Goal: Information Seeking & Learning: Learn about a topic

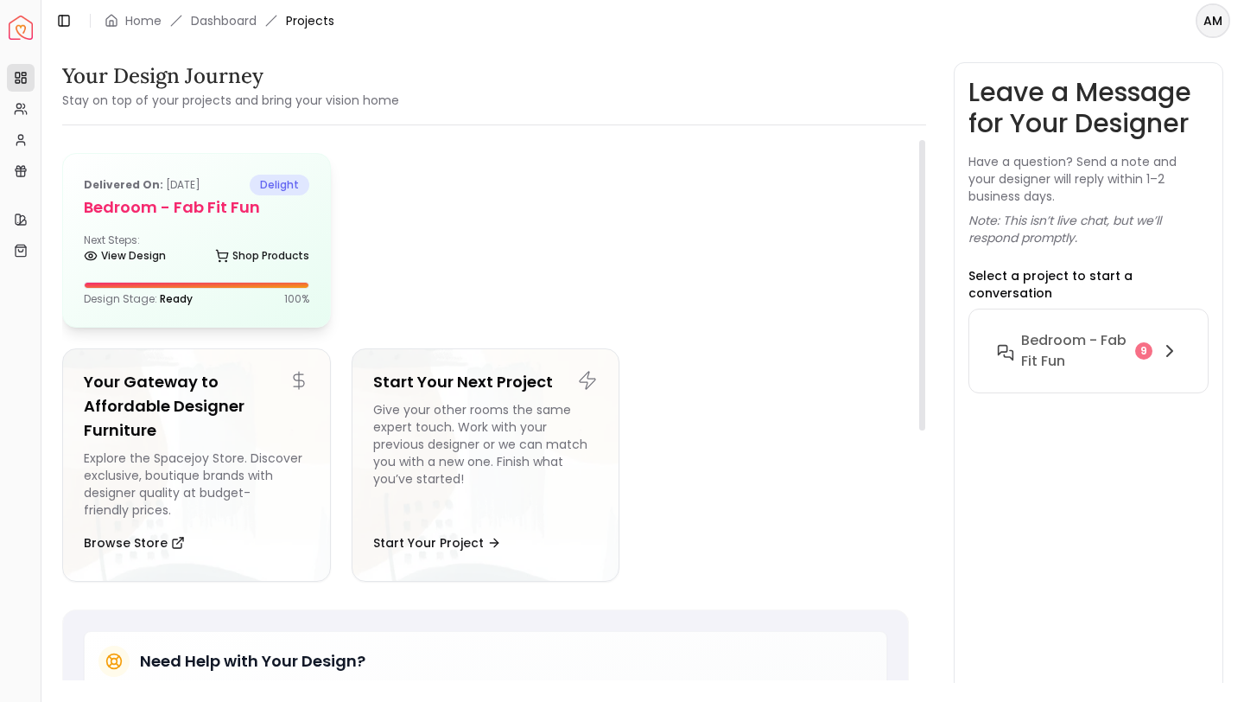
click at [167, 247] on div "Next Steps: View Design Shop Products" at bounding box center [197, 250] width 226 height 35
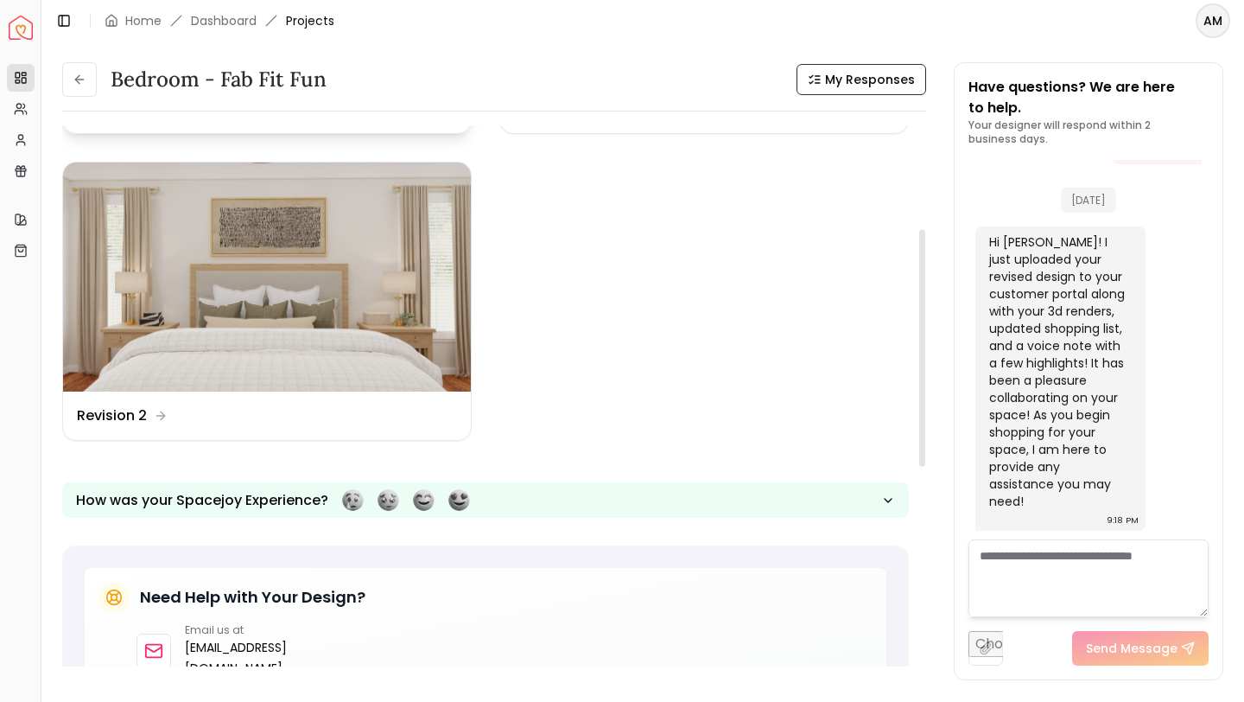
scroll to position [288, 0]
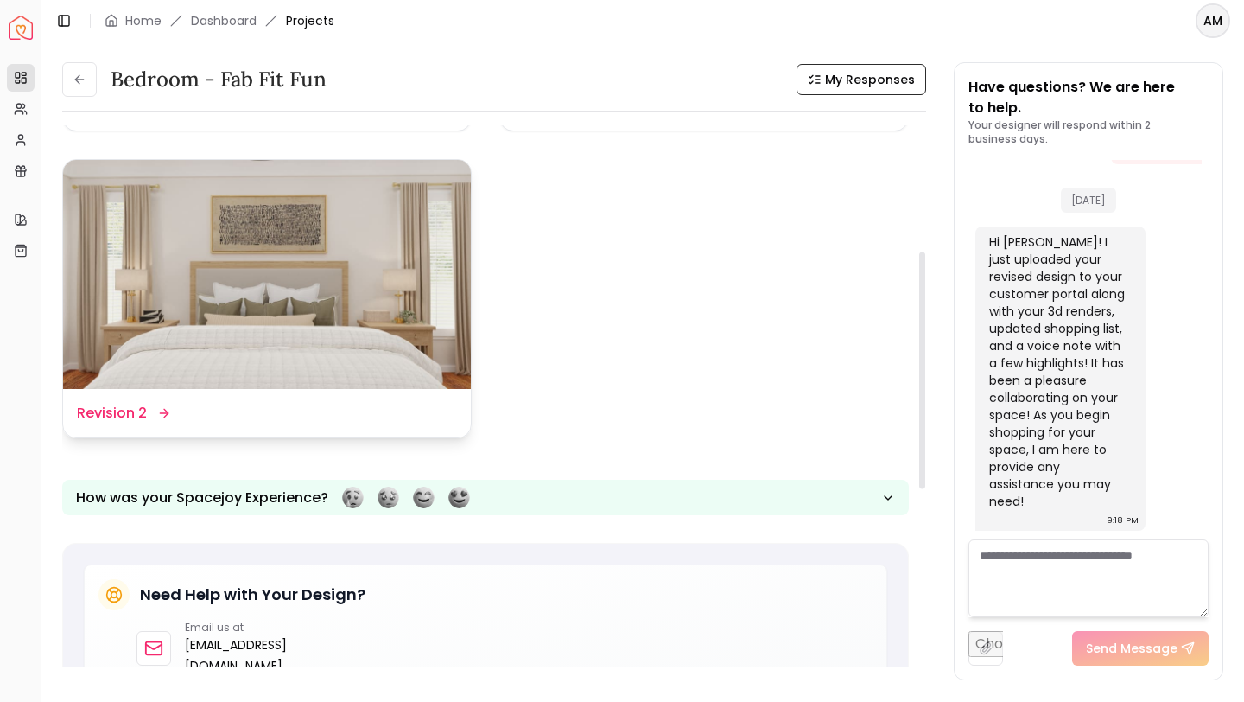
click at [279, 273] on img at bounding box center [267, 275] width 408 height 230
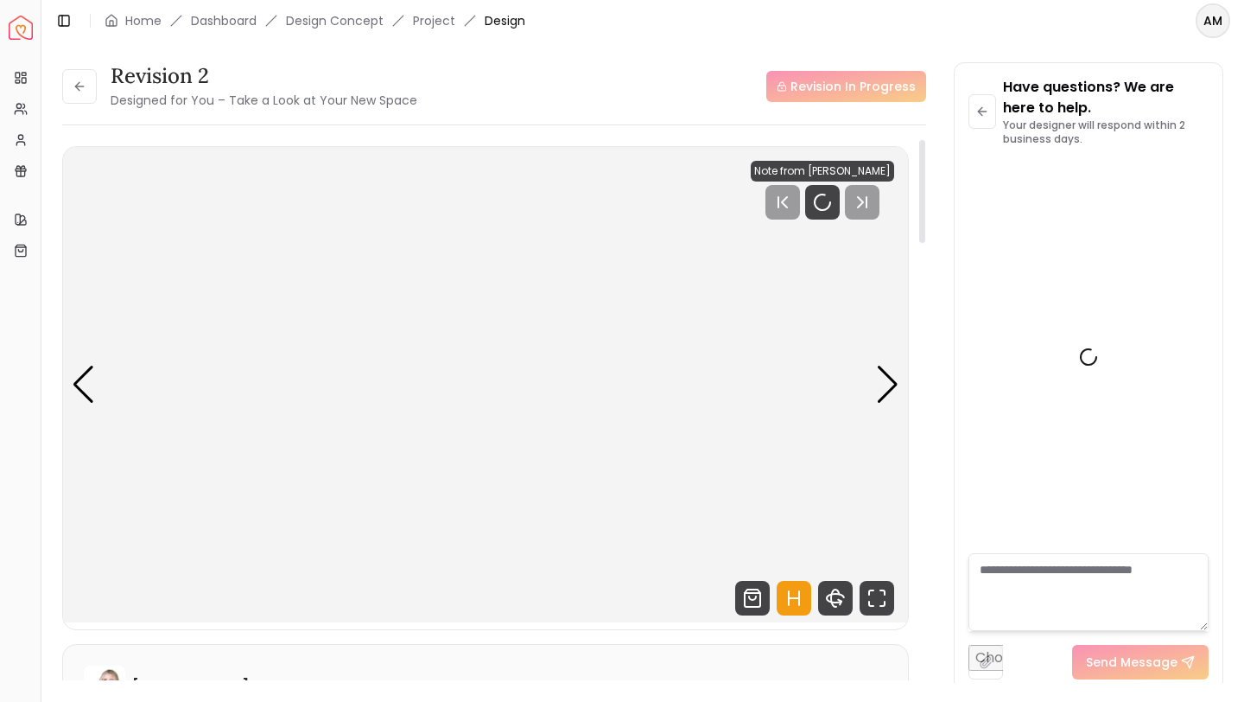
scroll to position [5742, 0]
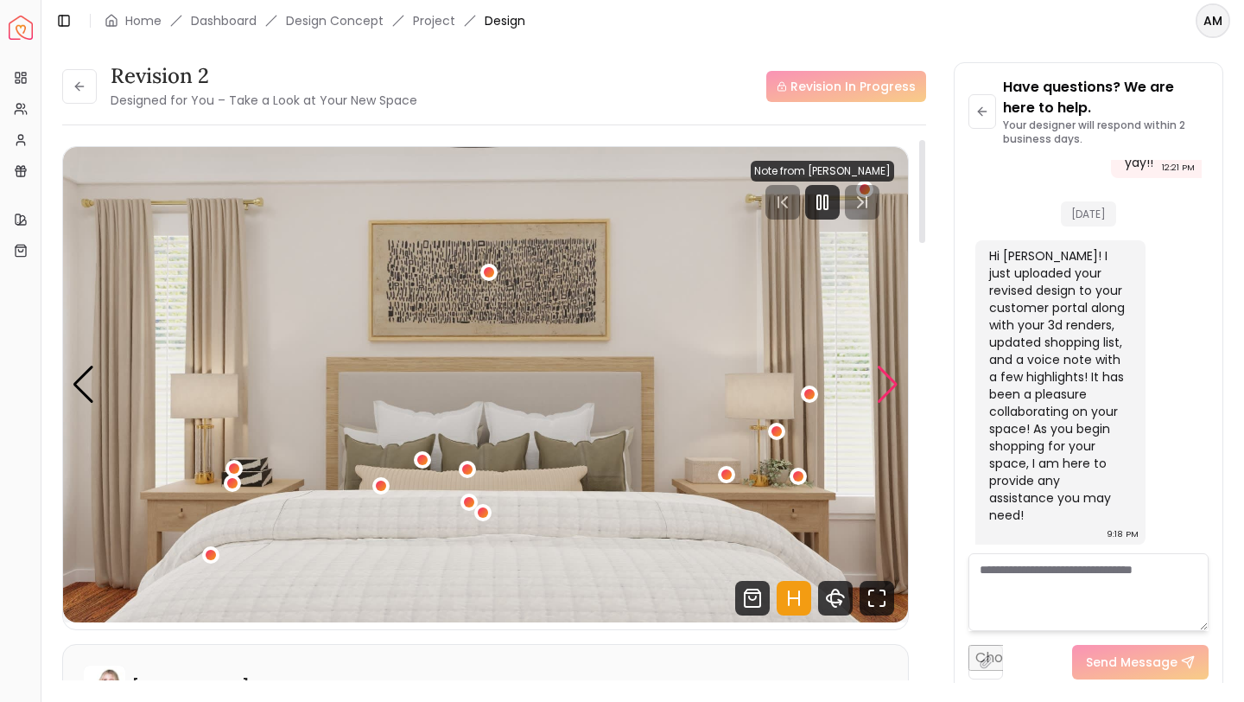
click at [887, 396] on div "Next slide" at bounding box center [887, 385] width 23 height 38
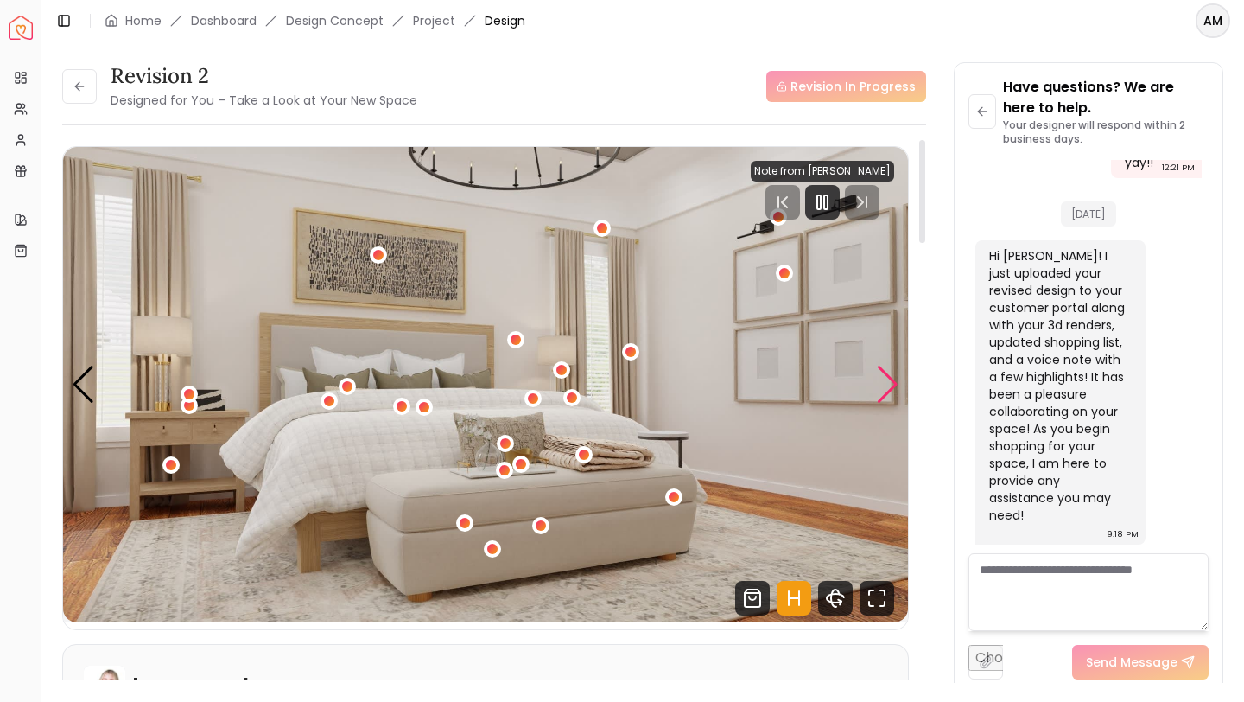
click at [887, 396] on div "Next slide" at bounding box center [887, 385] width 23 height 38
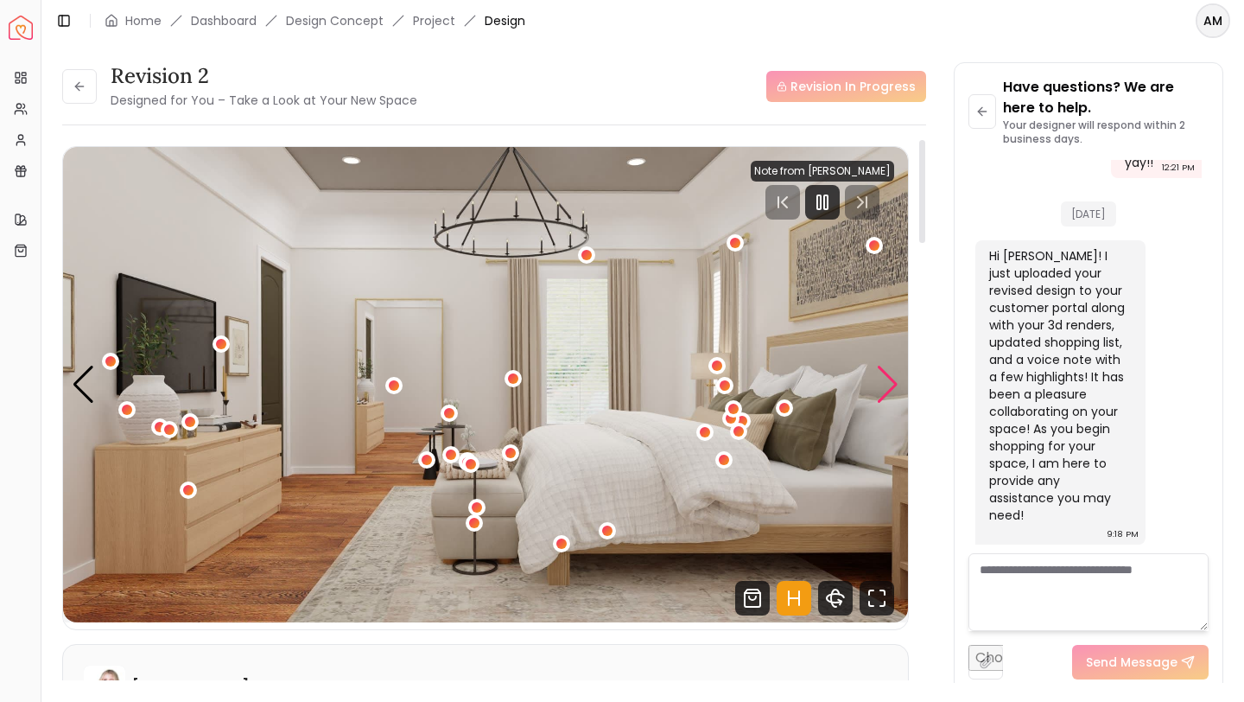
click at [887, 396] on div "Next slide" at bounding box center [887, 385] width 23 height 38
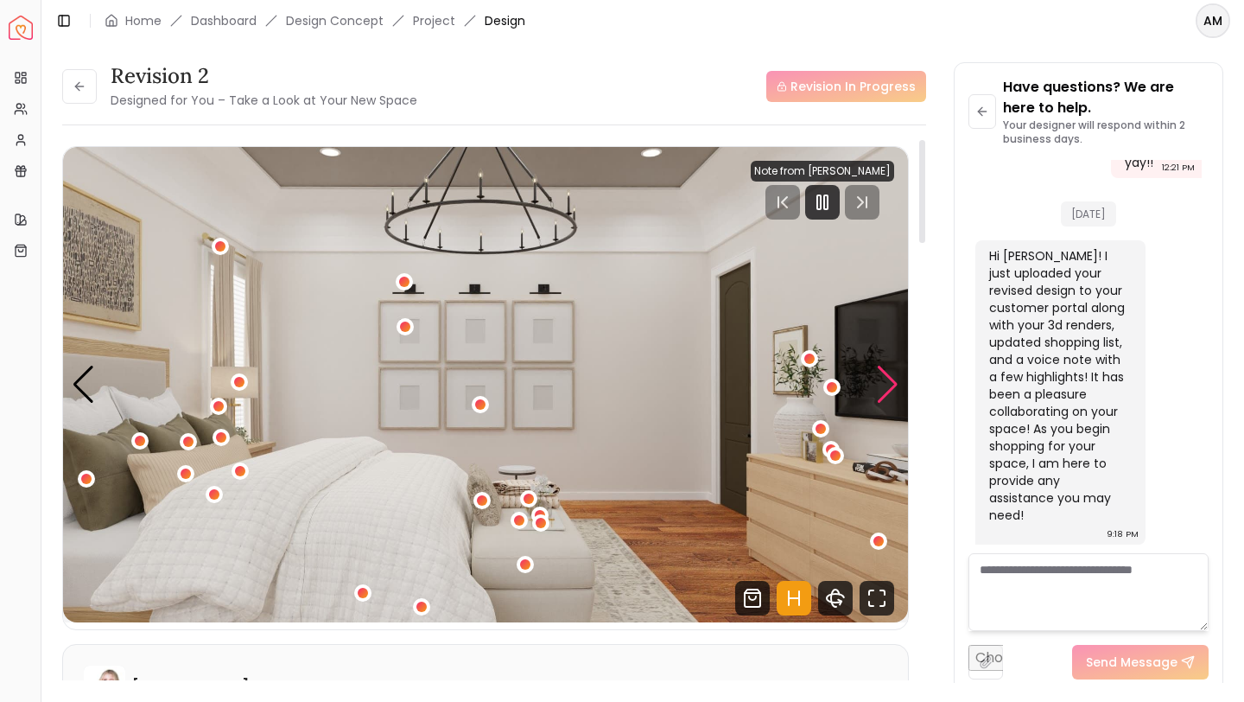
click at [887, 396] on div "Next slide" at bounding box center [887, 385] width 23 height 38
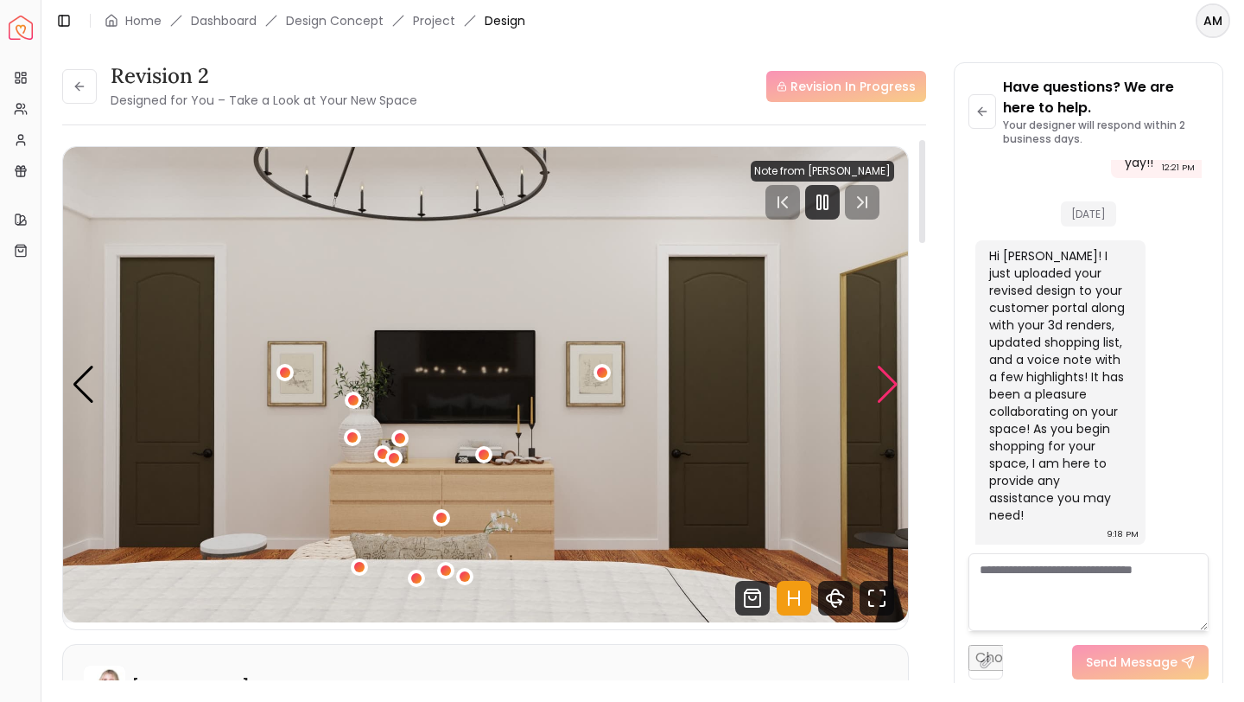
click at [887, 396] on div "Next slide" at bounding box center [887, 385] width 23 height 38
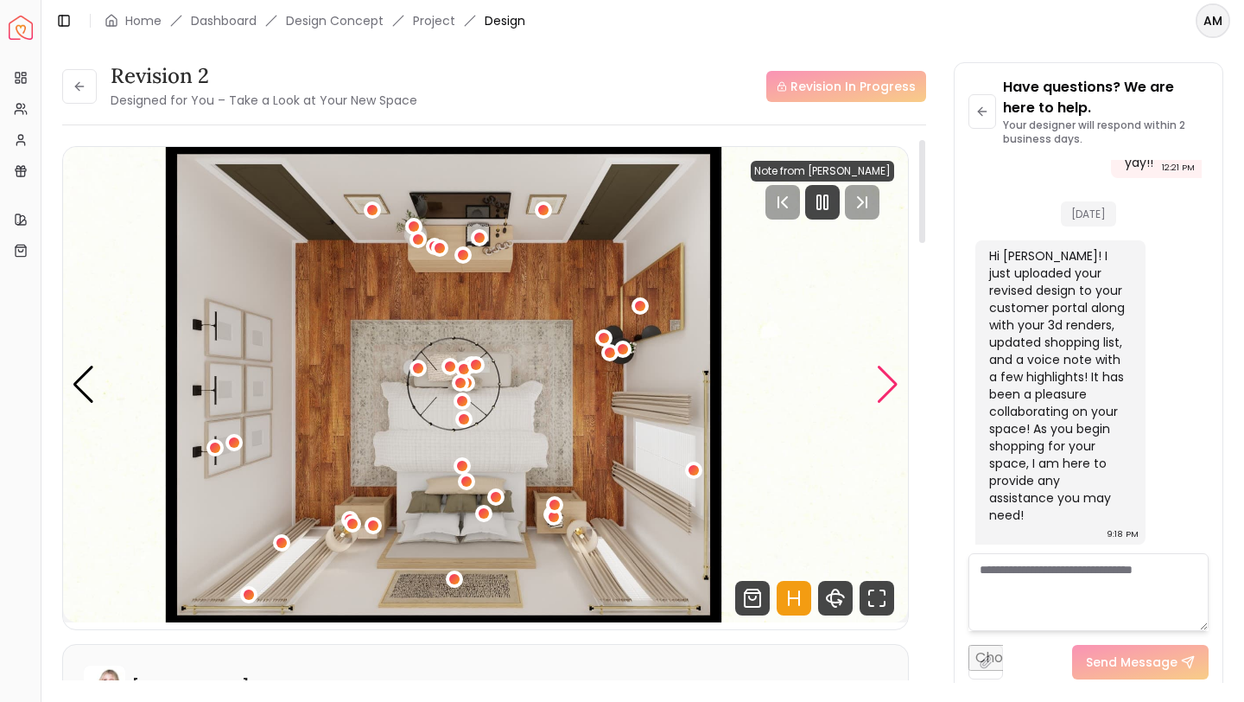
click at [887, 396] on div "Next slide" at bounding box center [887, 385] width 23 height 38
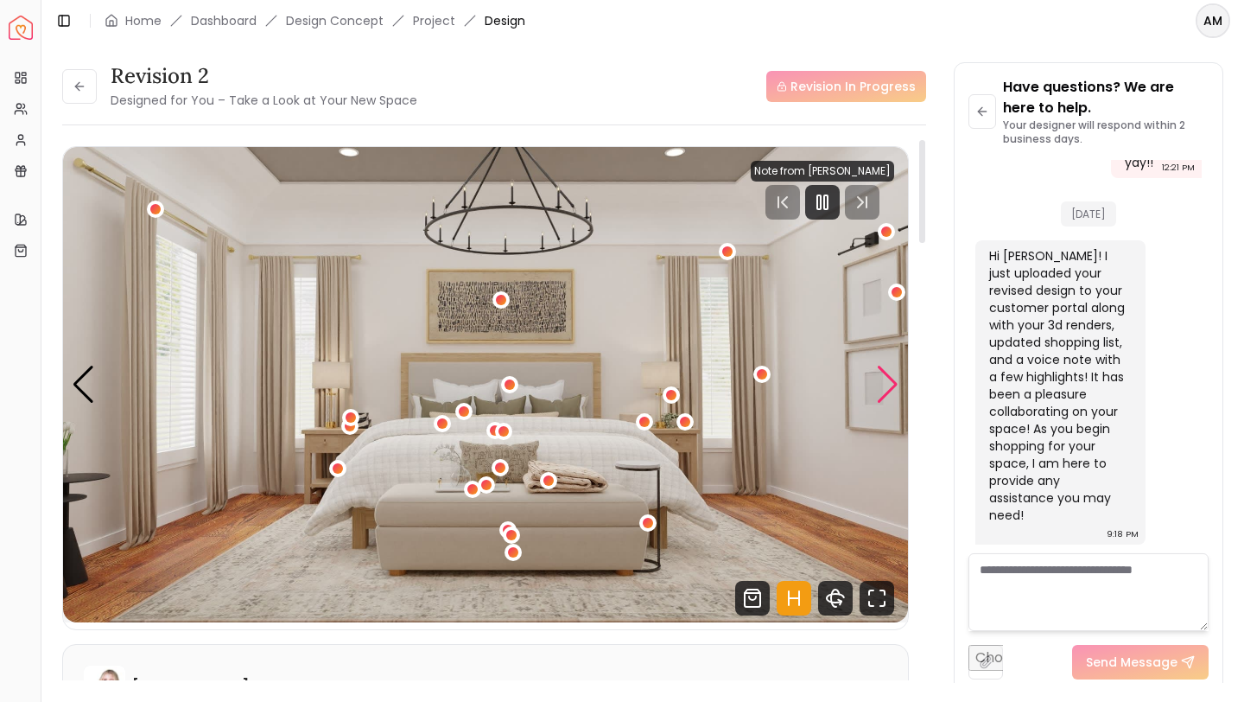
click at [887, 396] on div "Next slide" at bounding box center [887, 385] width 23 height 38
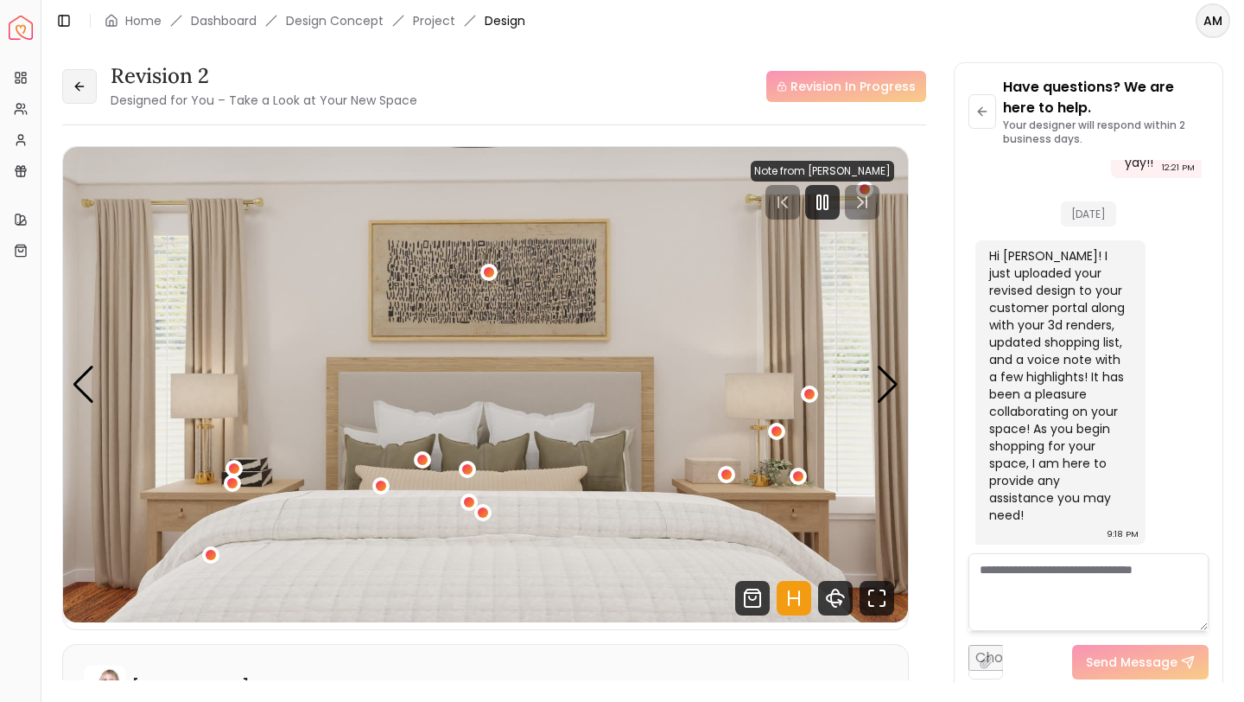
click at [80, 88] on icon at bounding box center [80, 86] width 14 height 14
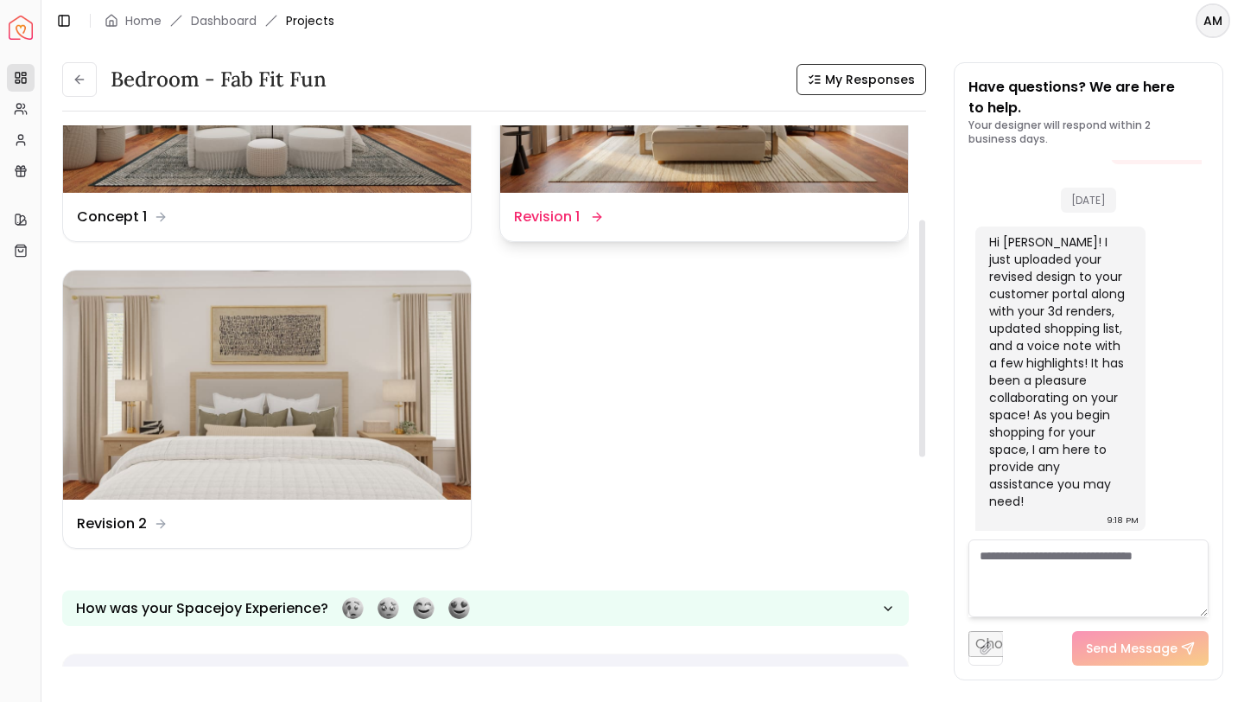
scroll to position [214, 0]
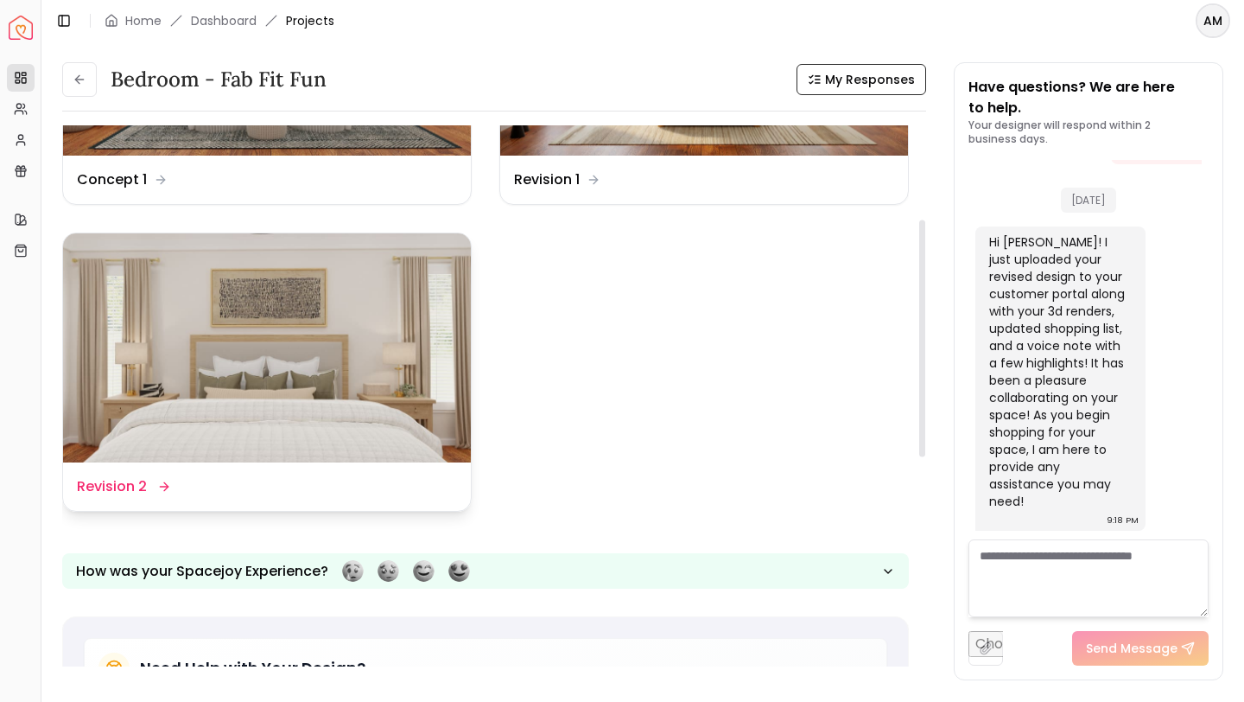
click at [220, 328] on img at bounding box center [267, 348] width 408 height 230
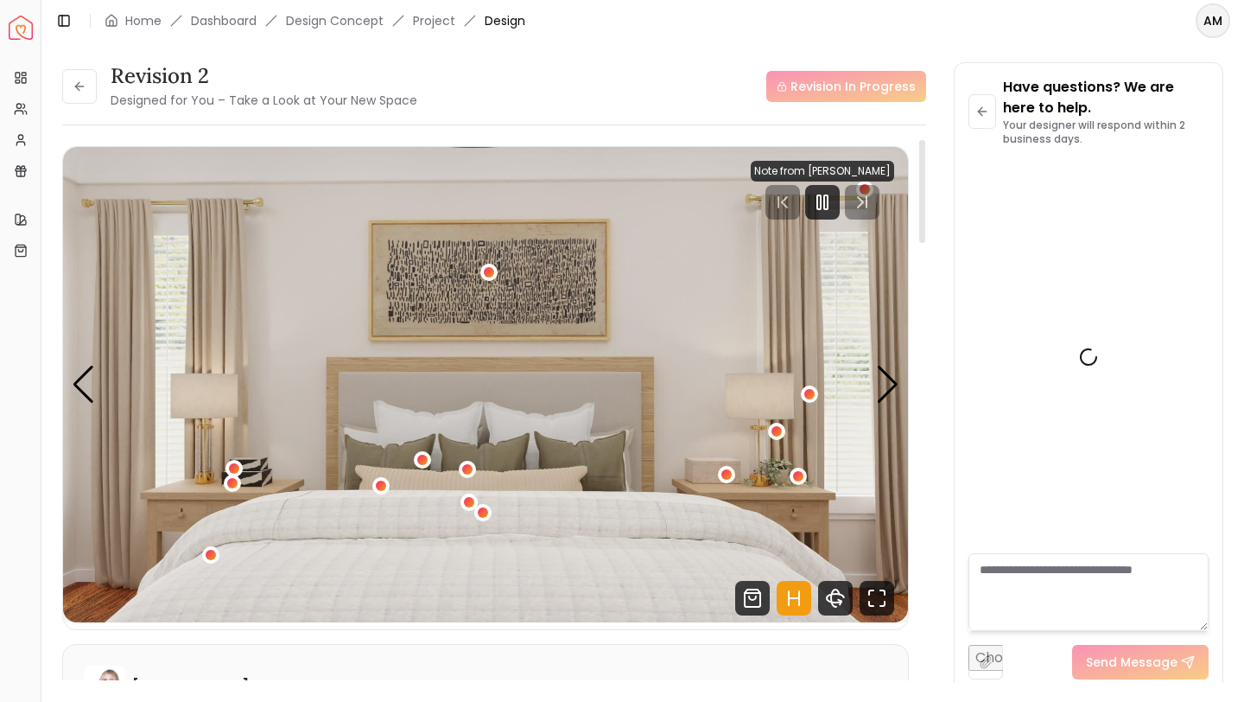
scroll to position [5742, 0]
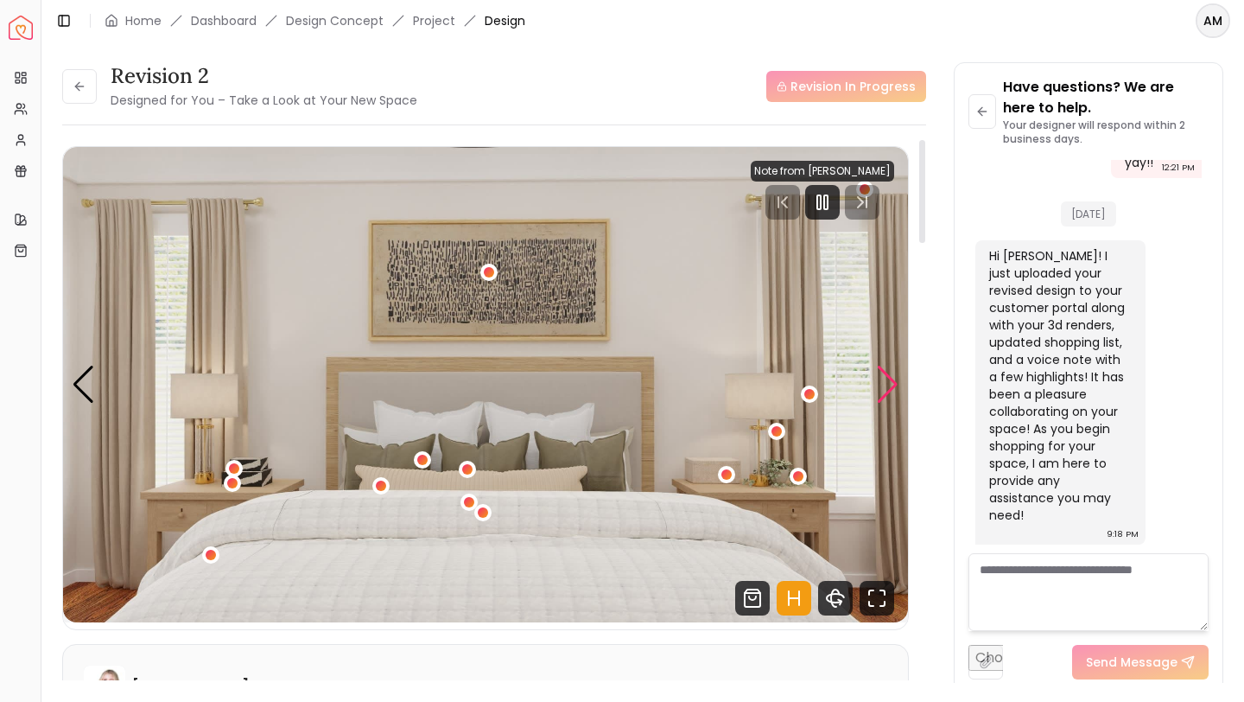
click at [878, 383] on div "Next slide" at bounding box center [887, 385] width 23 height 38
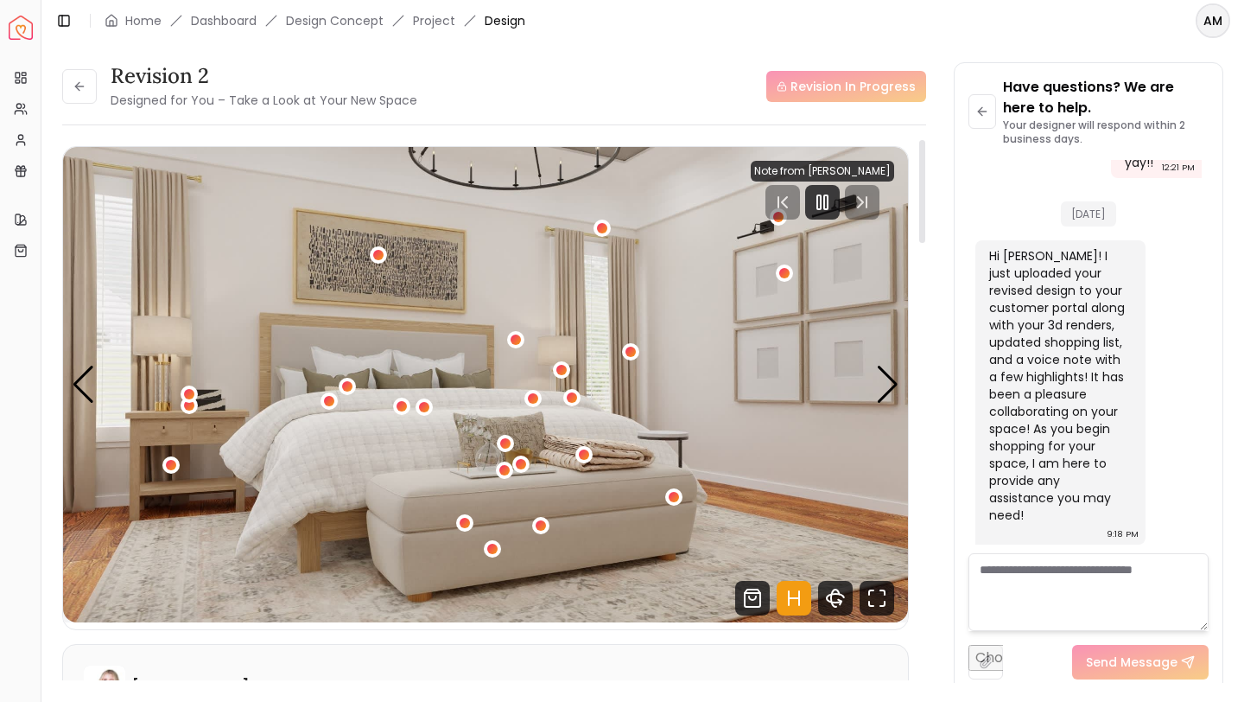
click at [708, 199] on img "2 / 7" at bounding box center [485, 384] width 845 height 475
click at [886, 383] on div "Next slide" at bounding box center [887, 385] width 23 height 38
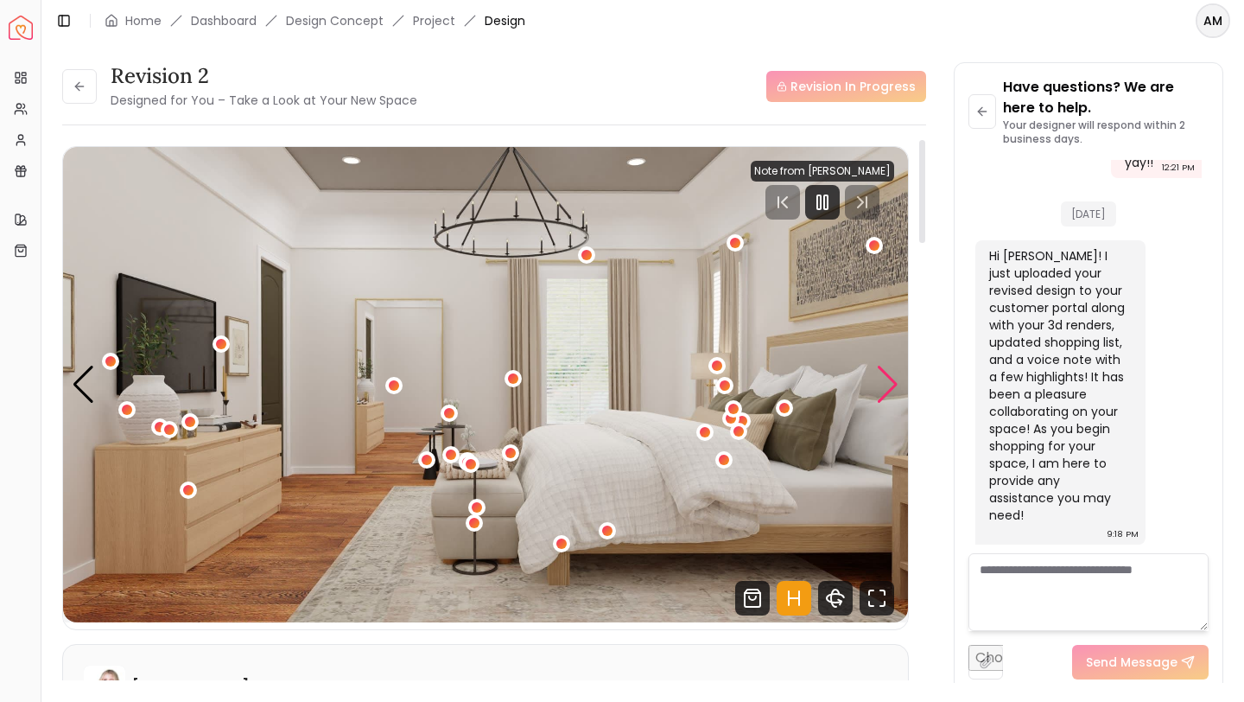
click at [886, 383] on div "Next slide" at bounding box center [887, 385] width 23 height 38
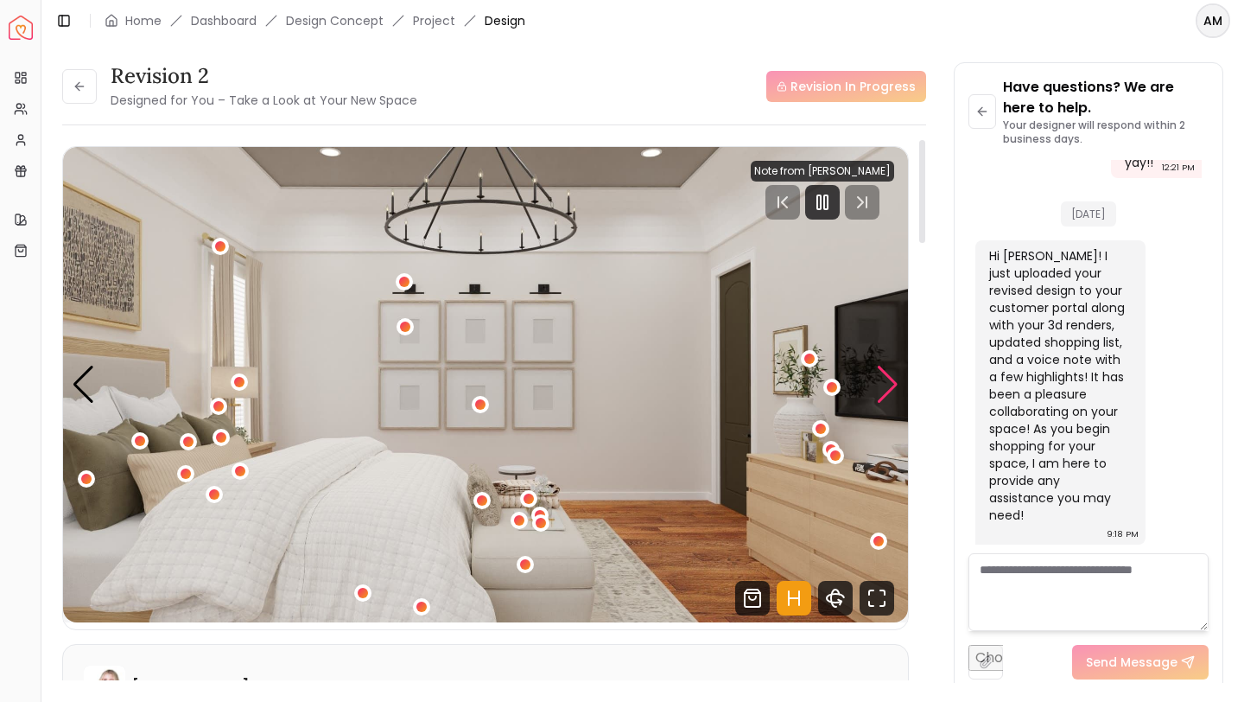
click at [886, 383] on div "Next slide" at bounding box center [887, 385] width 23 height 38
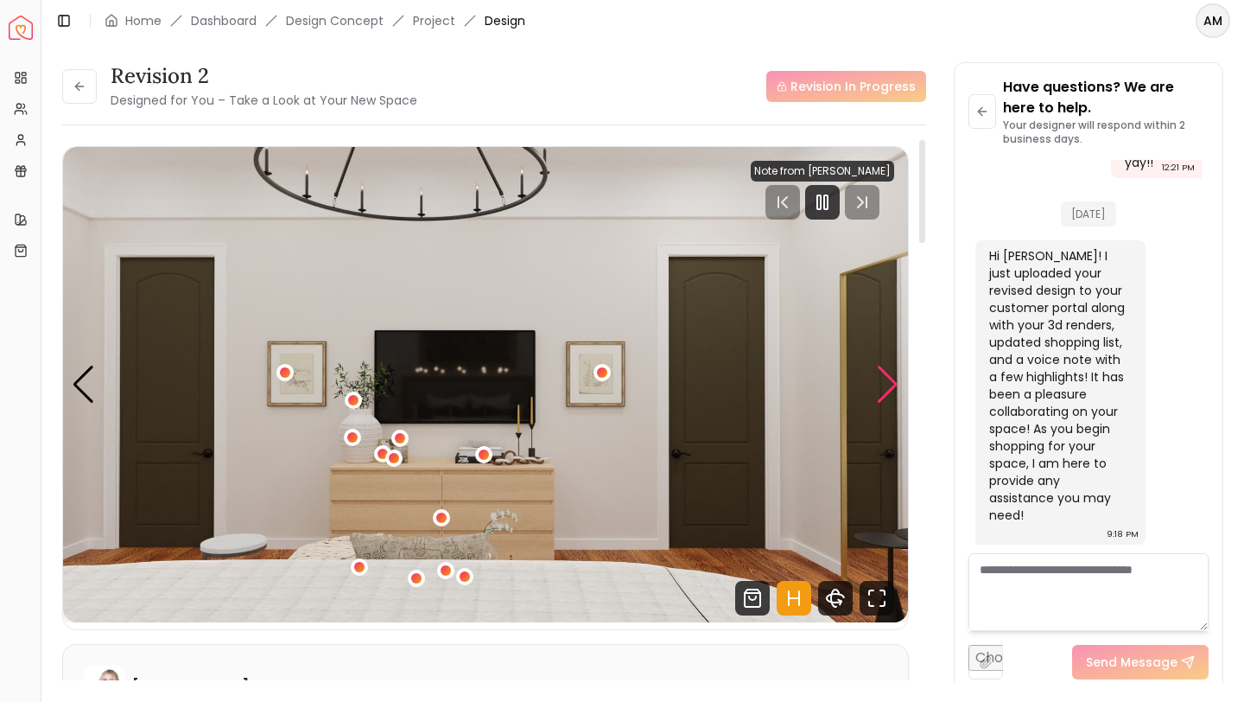
click at [886, 383] on div "Next slide" at bounding box center [887, 385] width 23 height 38
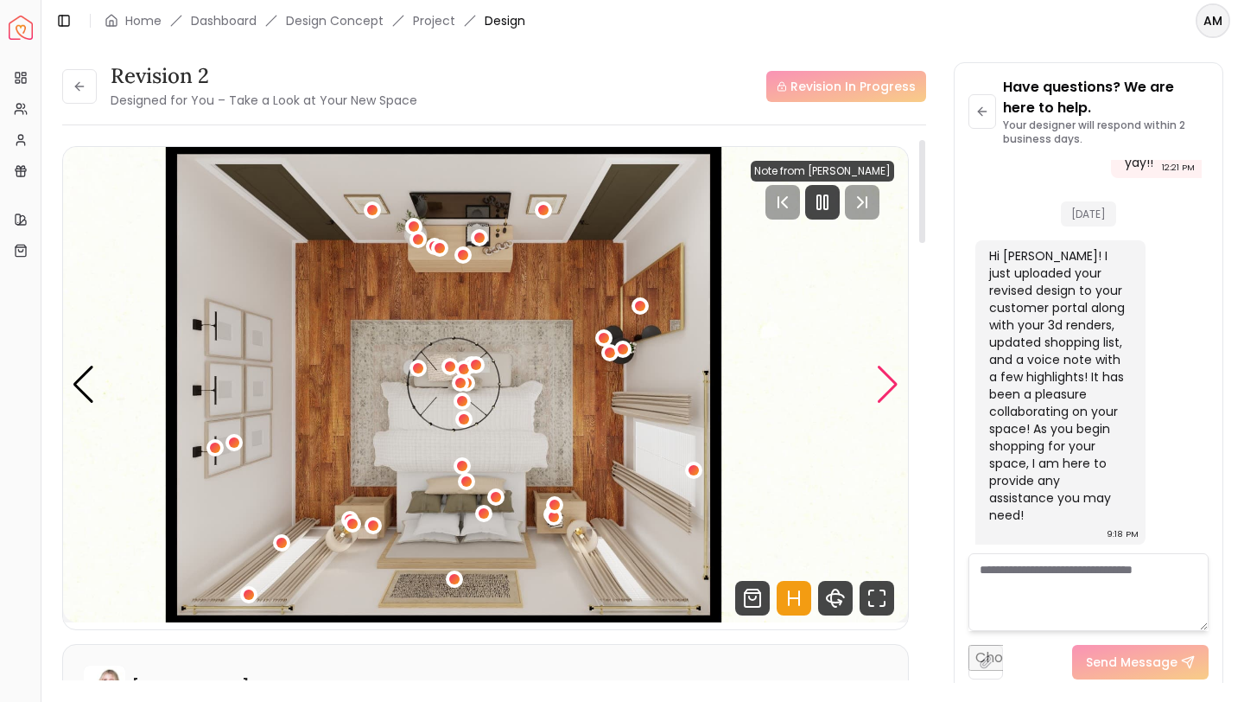
click at [886, 383] on div "Next slide" at bounding box center [887, 385] width 23 height 38
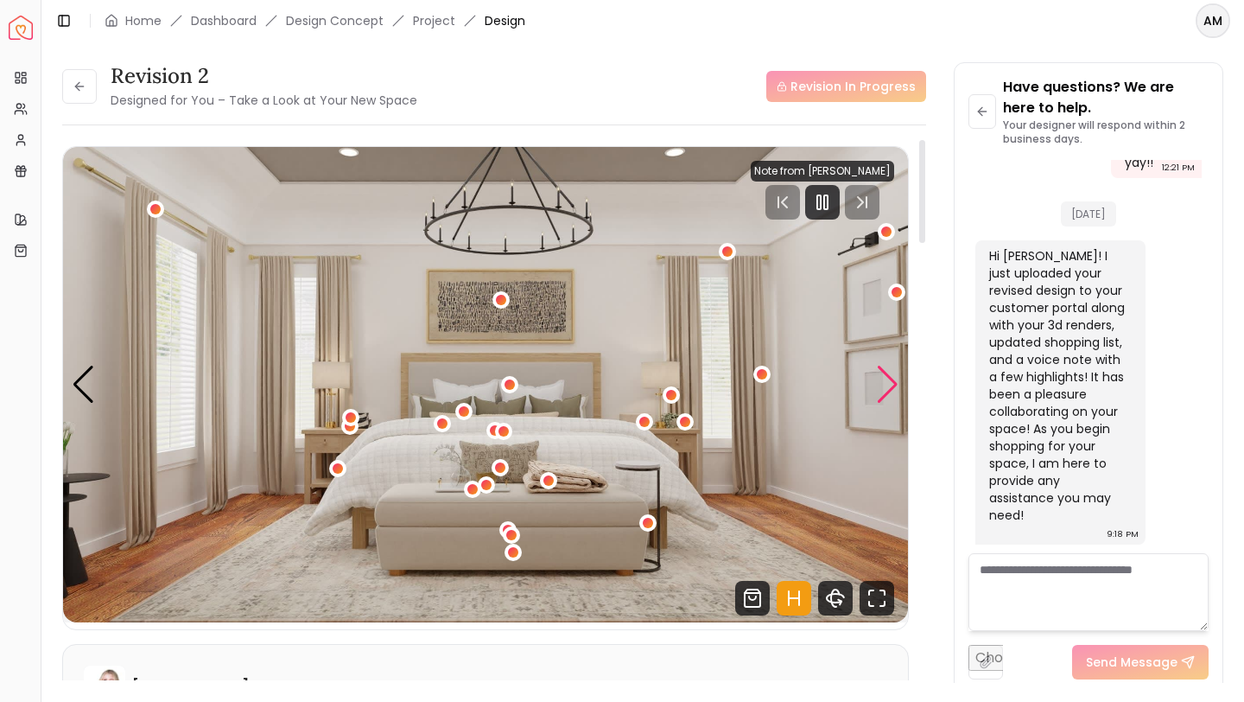
click at [886, 383] on div "Next slide" at bounding box center [887, 385] width 23 height 38
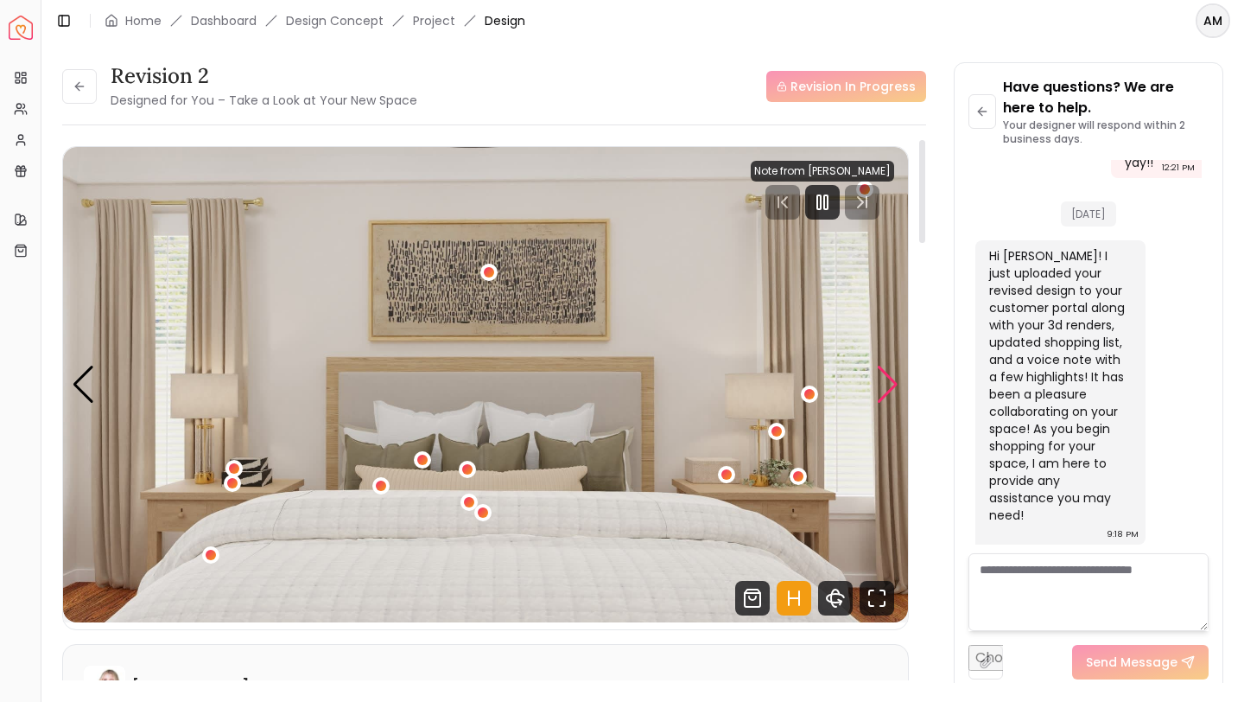
click at [886, 383] on div "Next slide" at bounding box center [887, 385] width 23 height 38
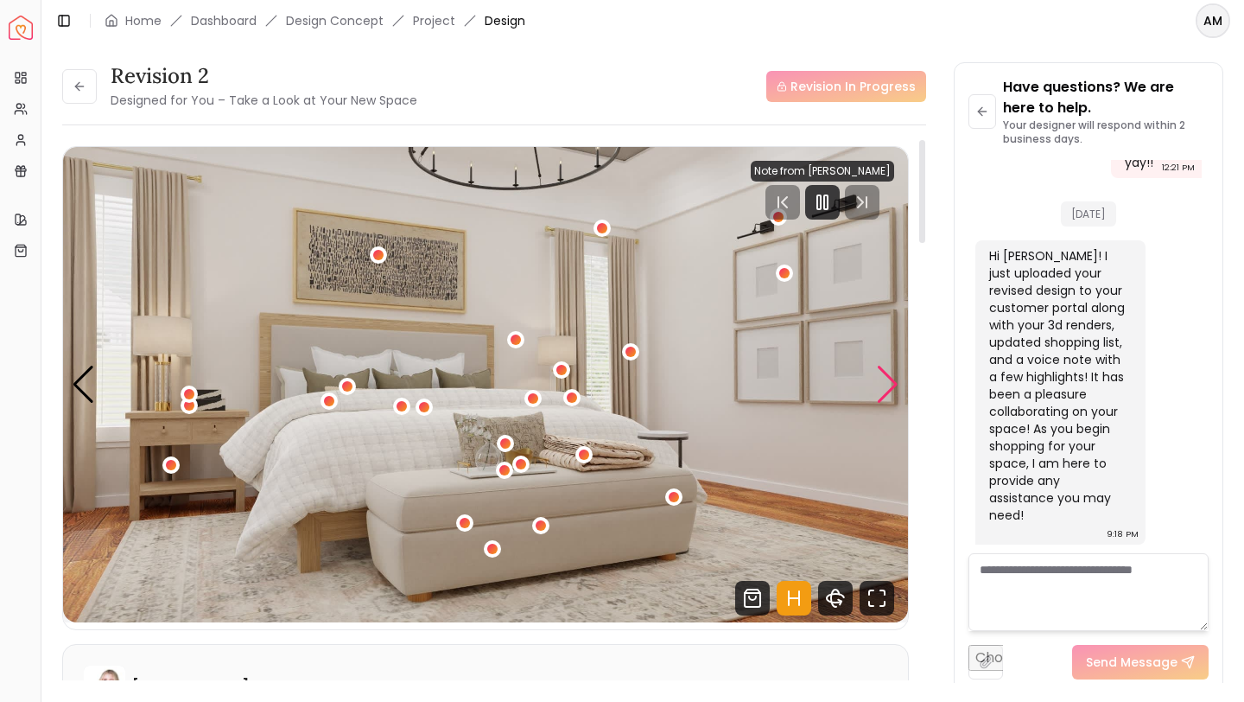
click at [886, 383] on div "Next slide" at bounding box center [887, 385] width 23 height 38
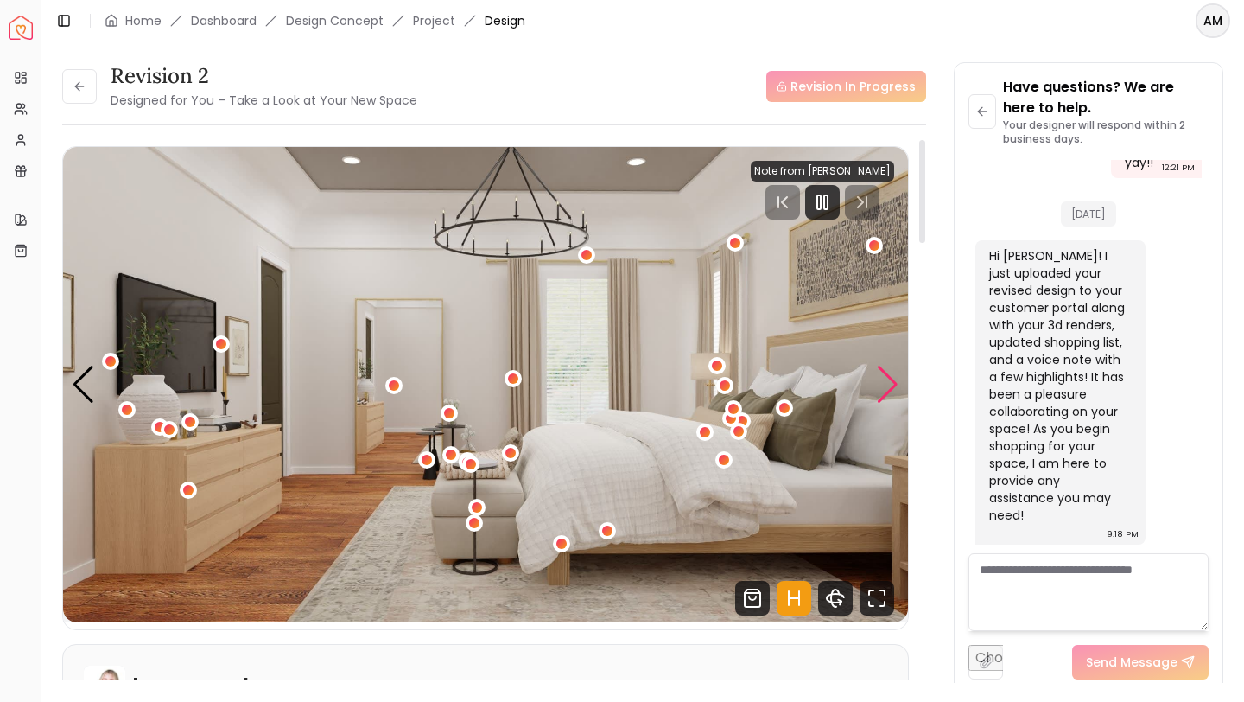
click at [886, 383] on div "Next slide" at bounding box center [887, 385] width 23 height 38
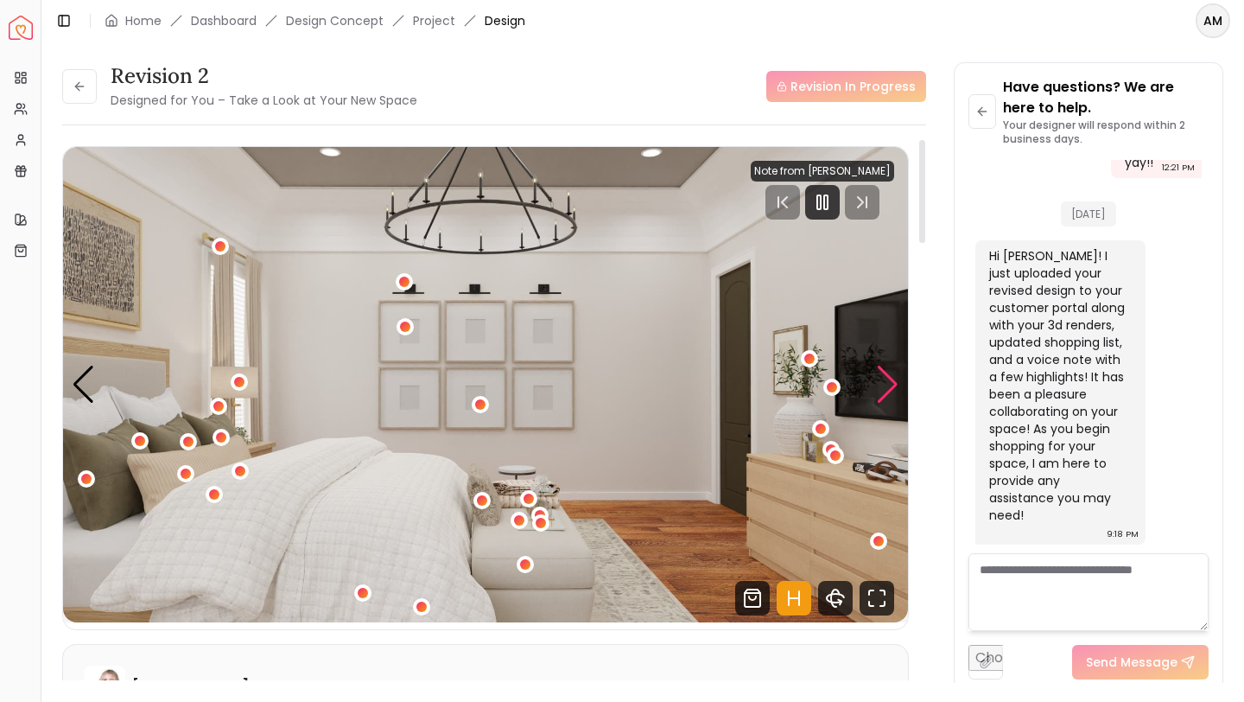
click at [886, 383] on div "Next slide" at bounding box center [887, 385] width 23 height 38
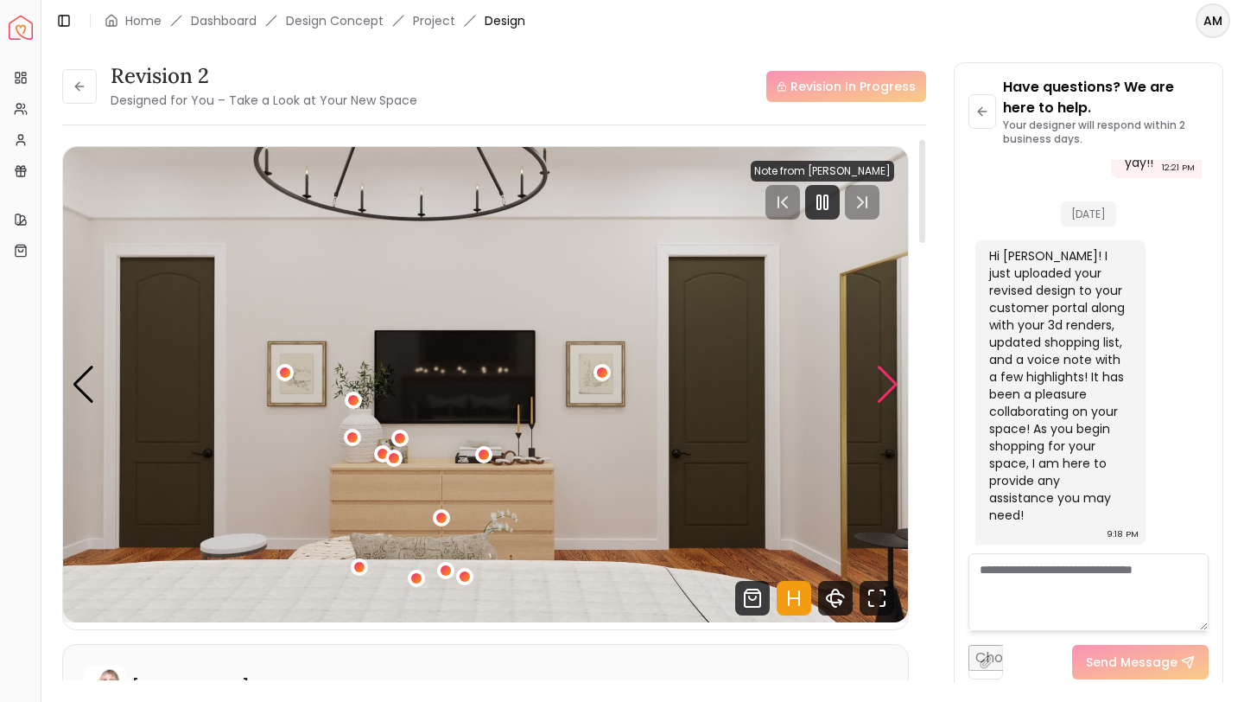
click at [886, 383] on div "Next slide" at bounding box center [887, 385] width 23 height 38
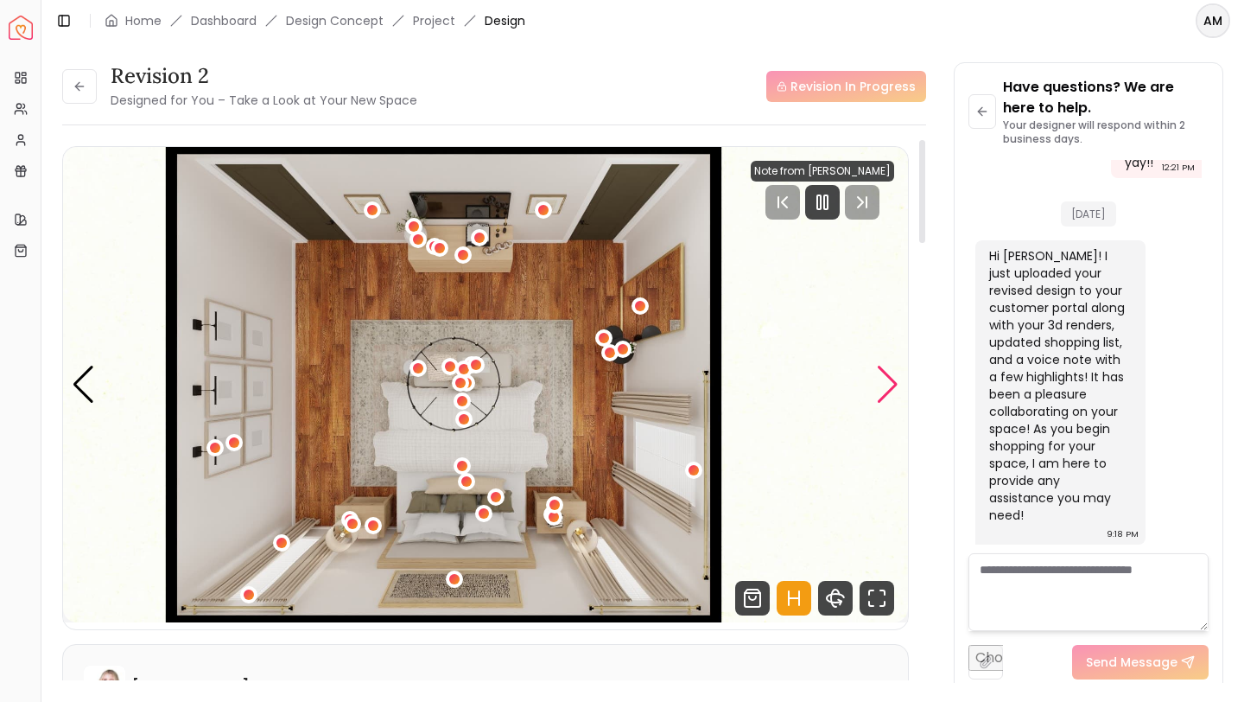
click at [886, 383] on div "Next slide" at bounding box center [887, 385] width 23 height 38
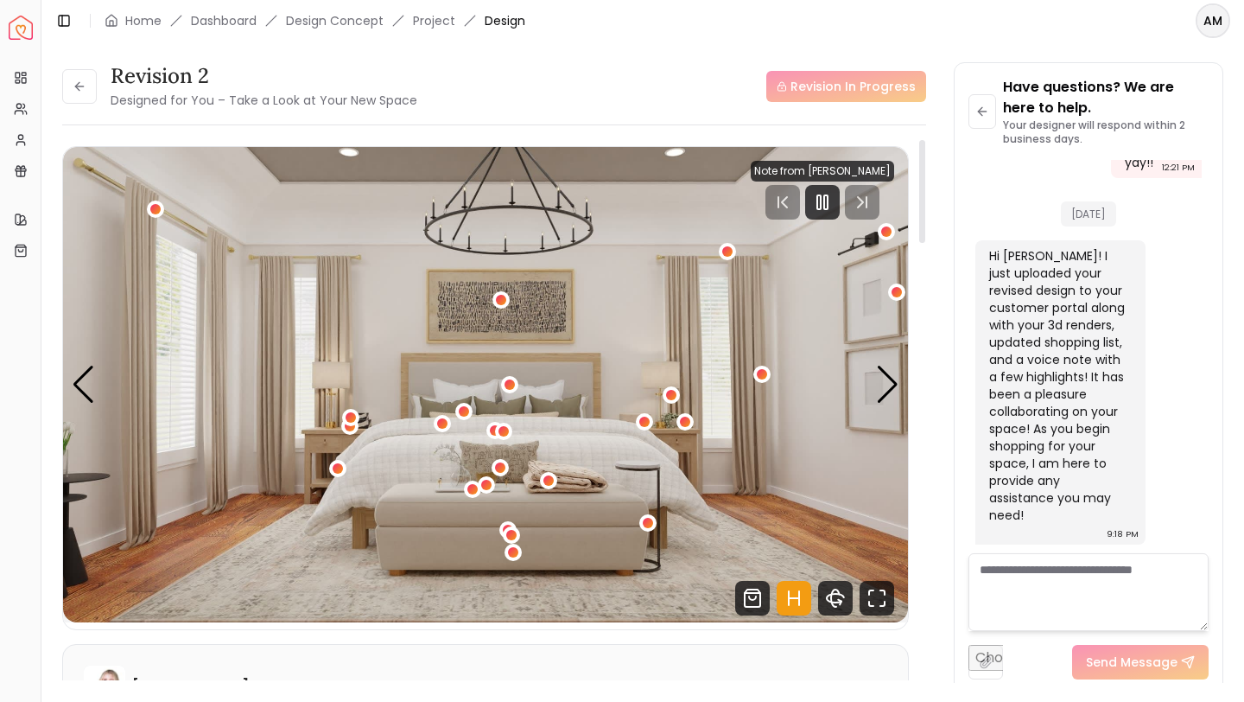
click at [646, 176] on img "7 / 7" at bounding box center [485, 384] width 845 height 475
click at [79, 98] on button at bounding box center [79, 86] width 35 height 35
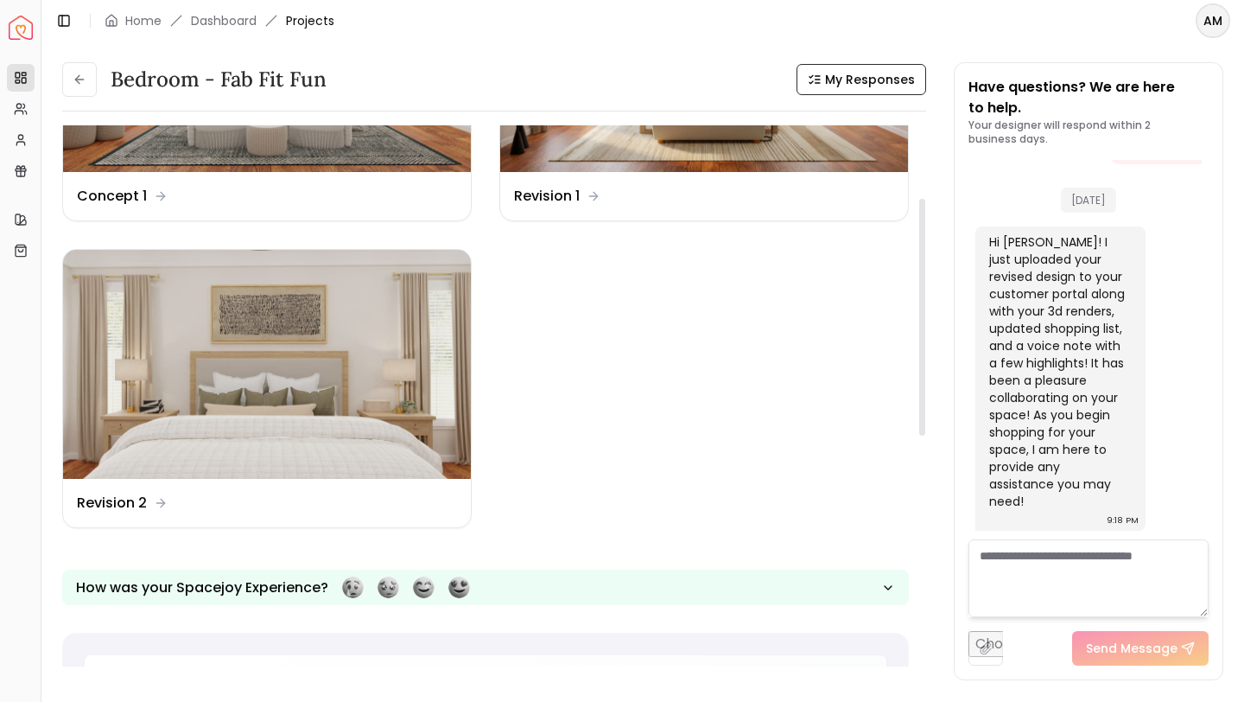
scroll to position [216, 0]
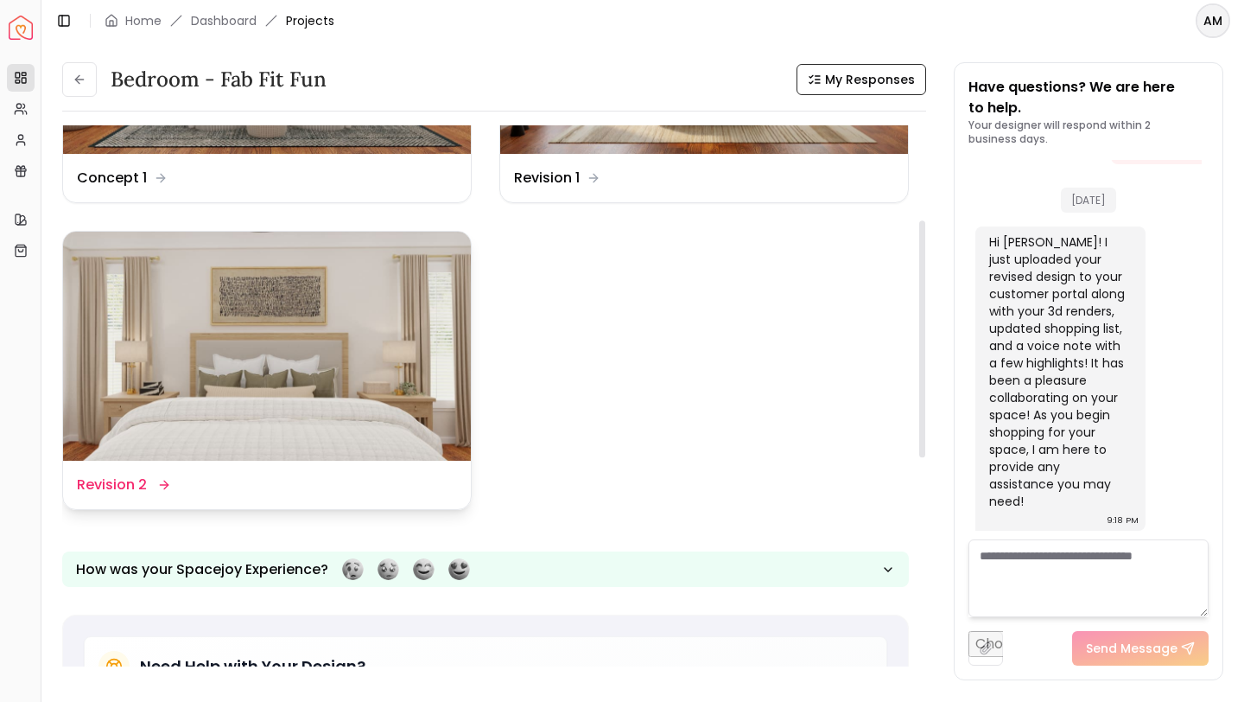
click at [269, 358] on img at bounding box center [267, 347] width 408 height 230
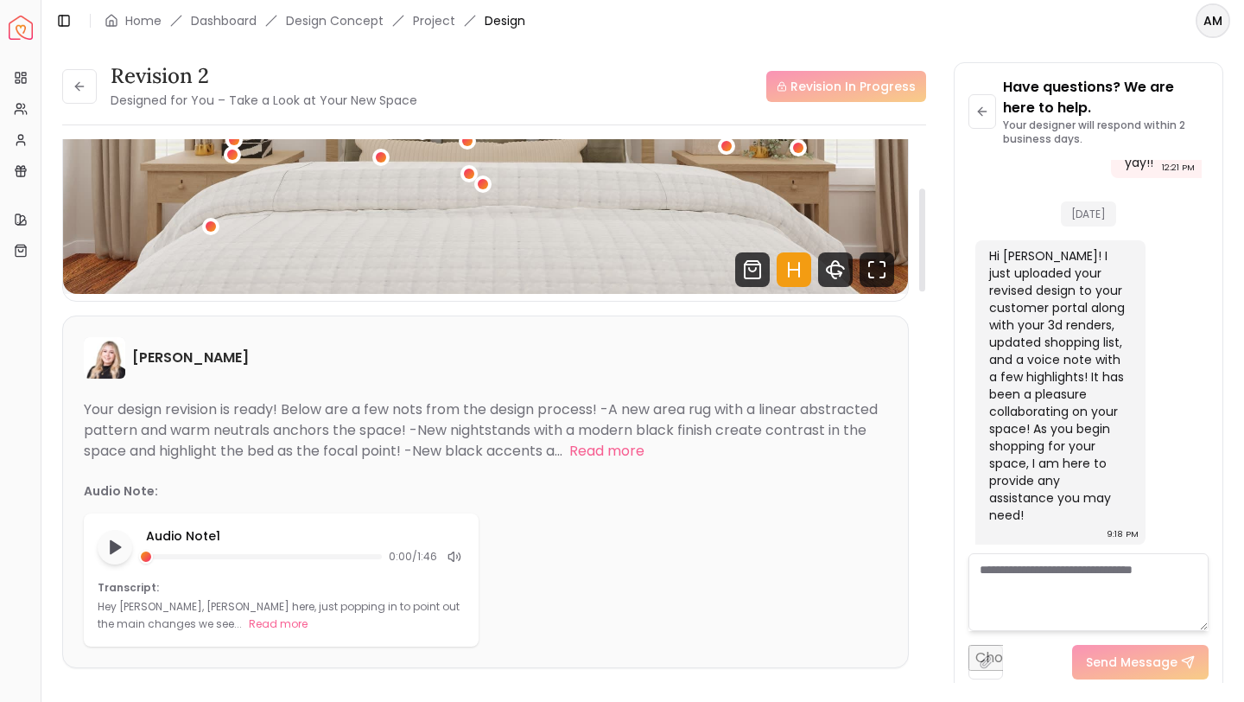
scroll to position [327, 0]
click at [111, 543] on polygon "Play audio note" at bounding box center [116, 549] width 10 height 13
click at [451, 557] on icon at bounding box center [455, 558] width 14 height 14
click at [453, 560] on icon at bounding box center [455, 558] width 14 height 14
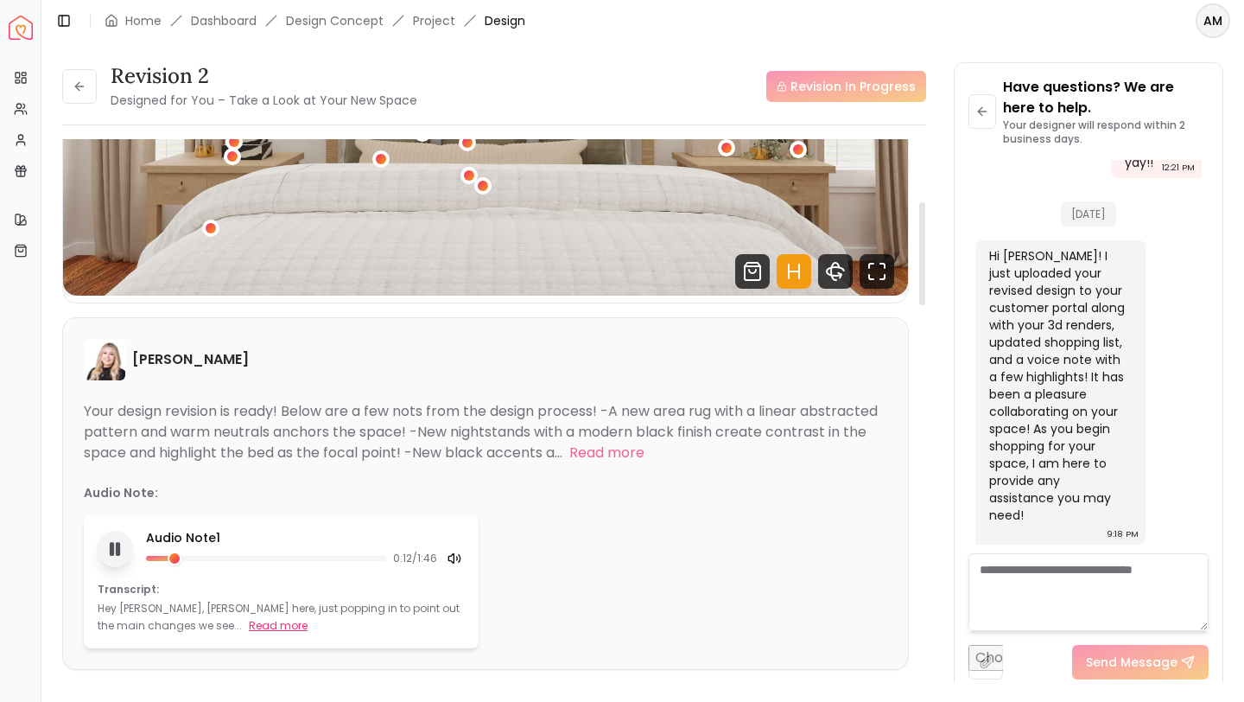
click at [249, 626] on button "Read more" at bounding box center [278, 625] width 59 height 17
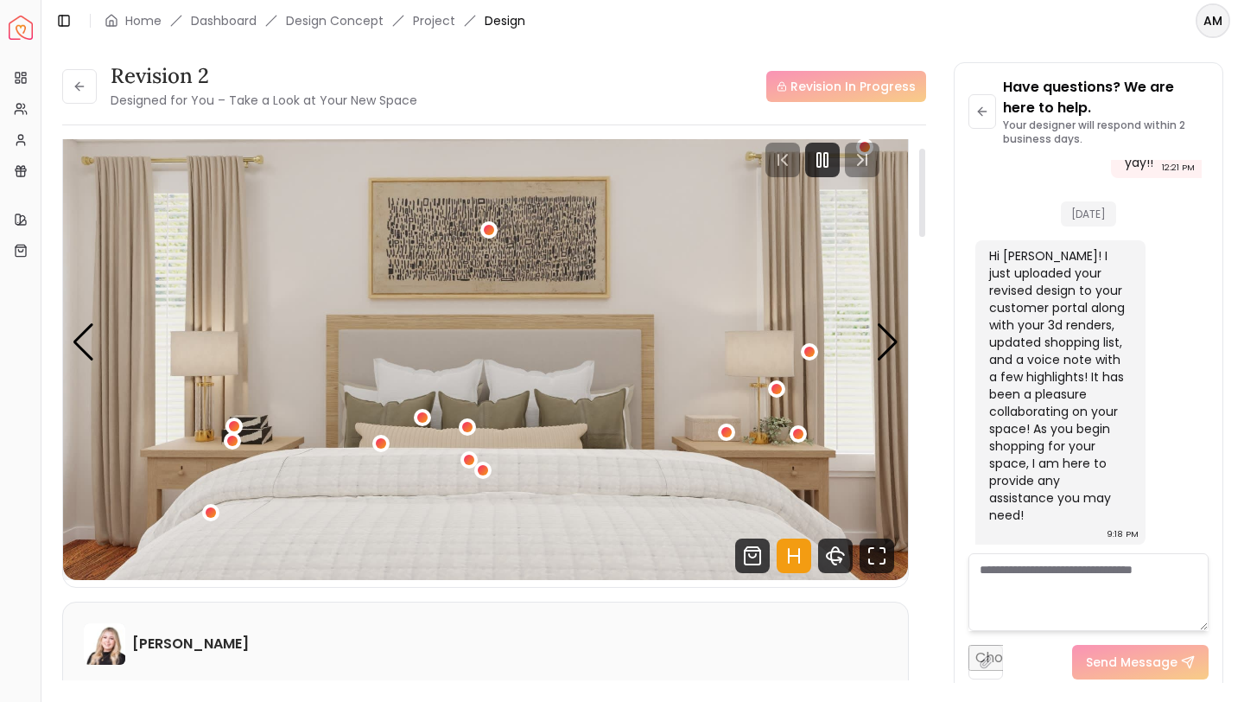
scroll to position [274, 0]
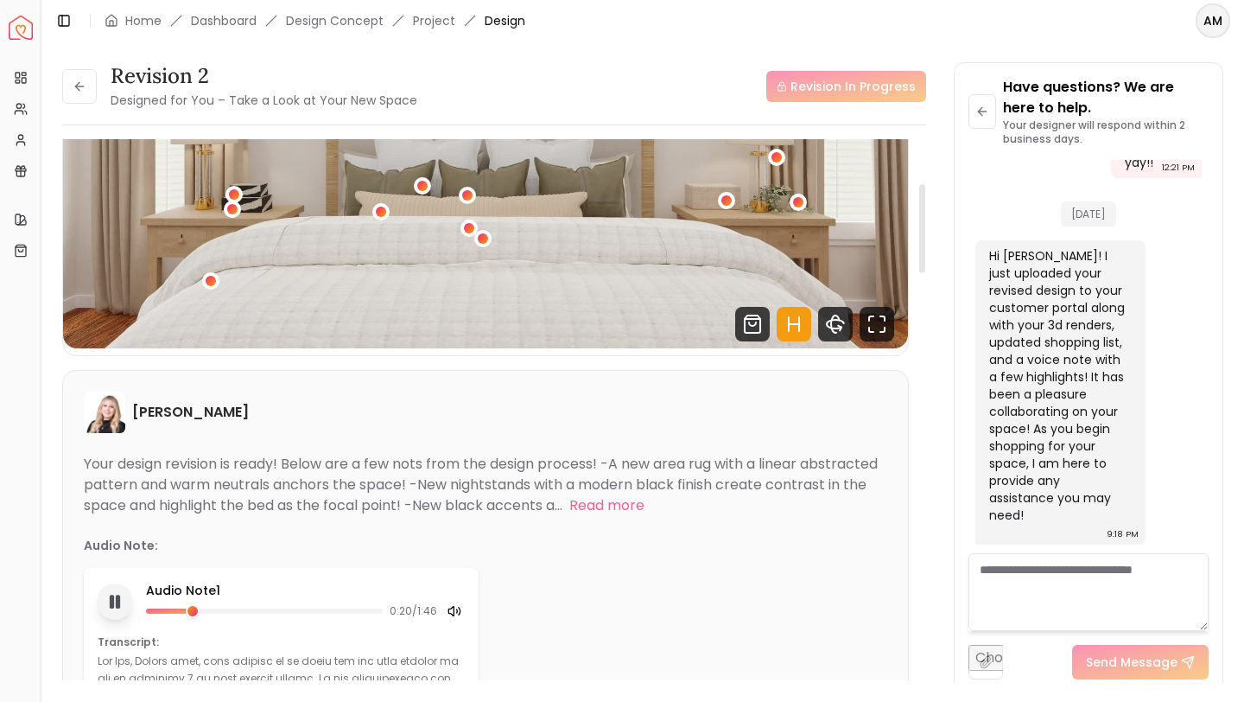
click at [120, 598] on icon "Pause audio note" at bounding box center [115, 602] width 18 height 18
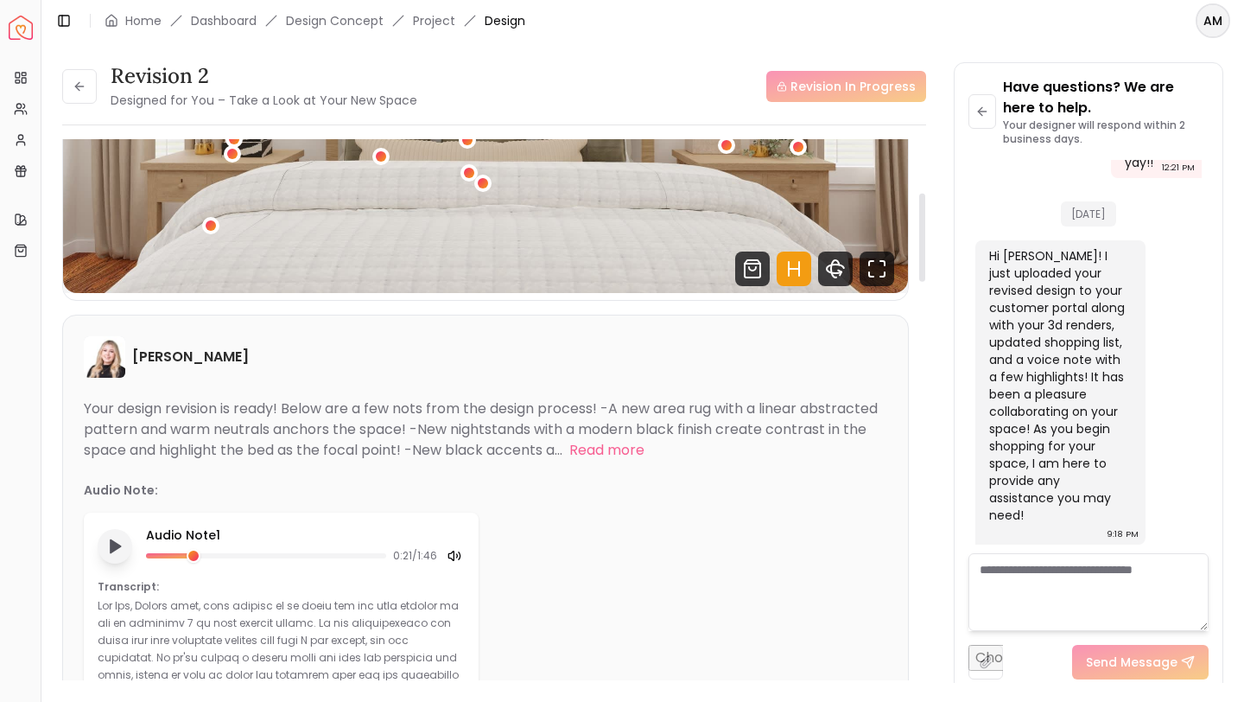
scroll to position [333, 0]
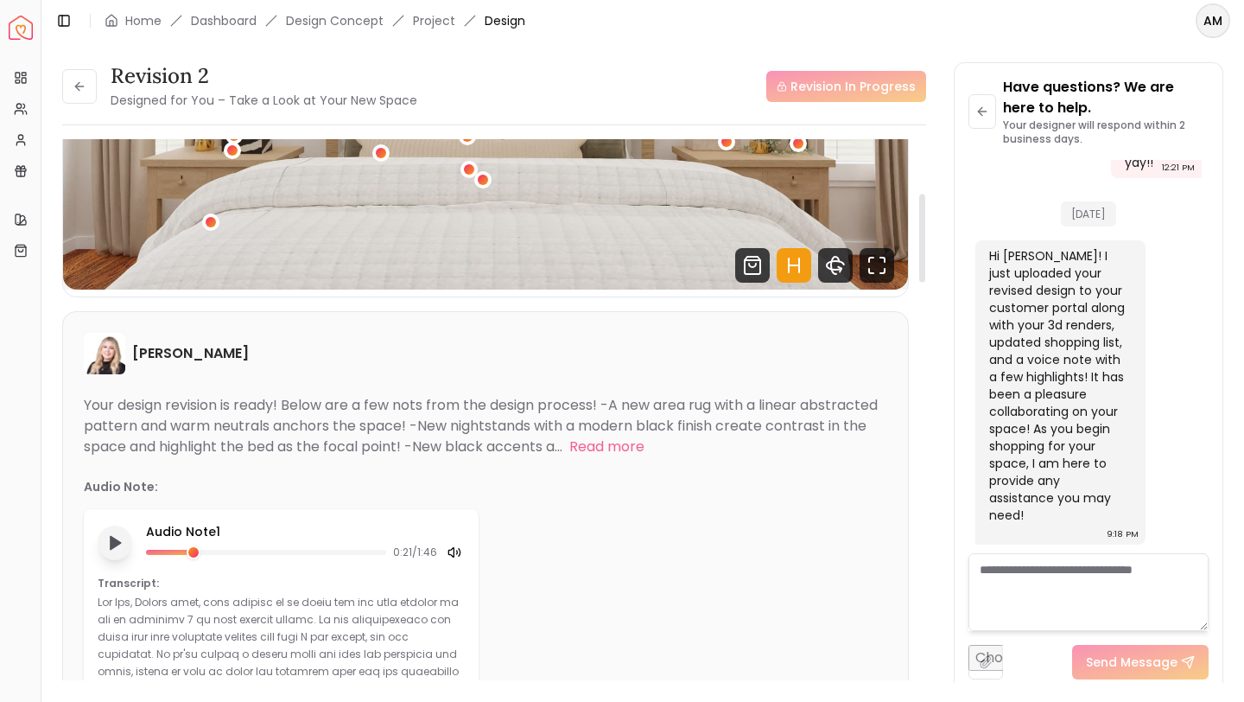
click at [111, 547] on polygon "Play audio note" at bounding box center [116, 543] width 10 height 13
click at [111, 547] on rect "Pause audio note" at bounding box center [112, 543] width 3 height 12
click at [450, 555] on icon at bounding box center [450, 553] width 5 height 10
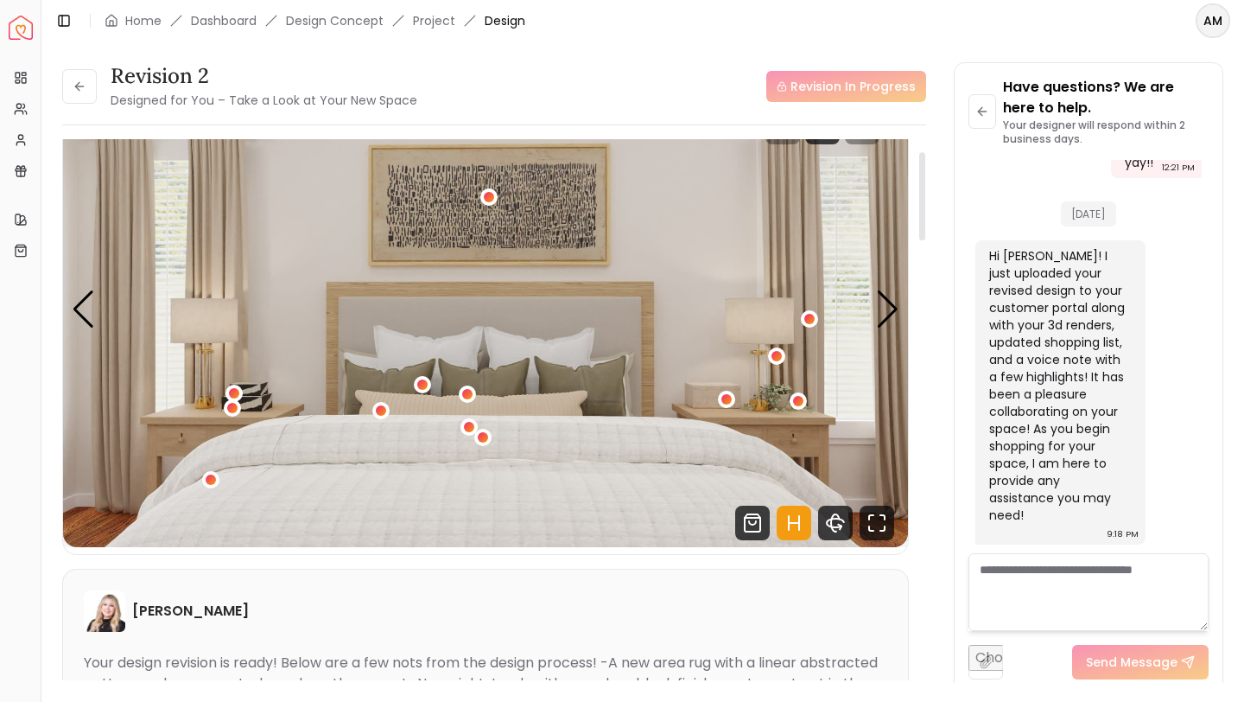
scroll to position [0, 0]
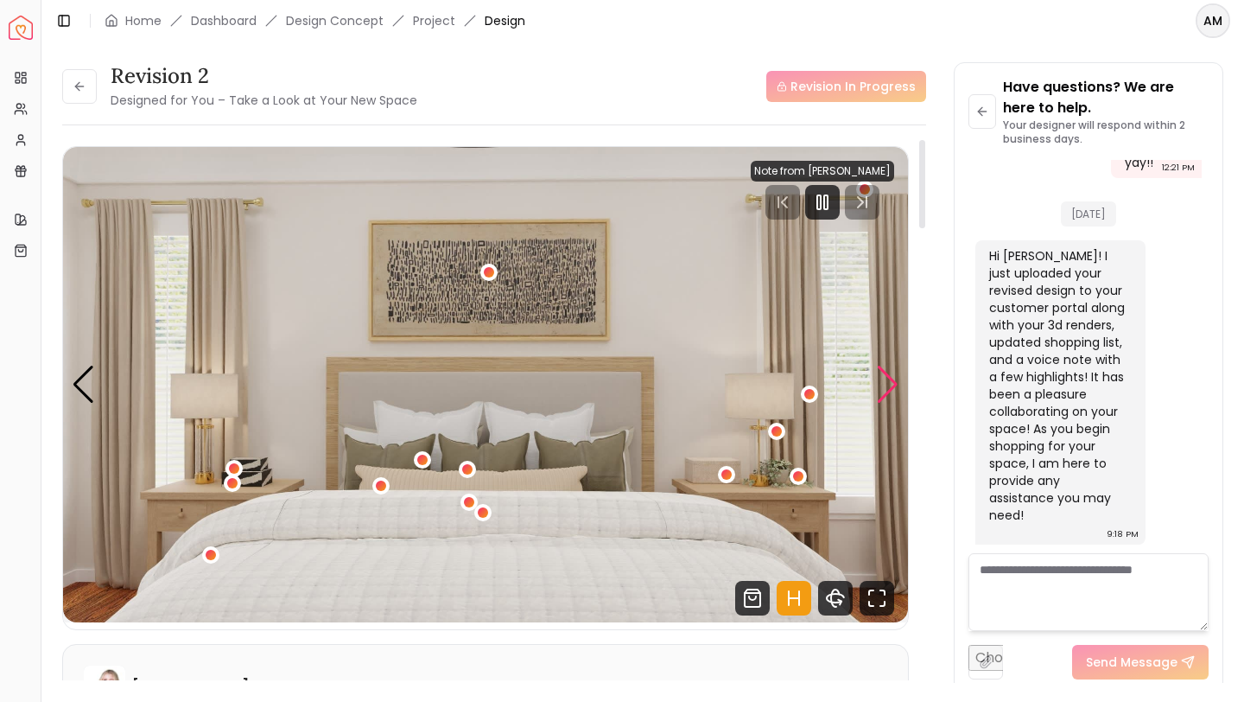
click at [885, 385] on div "Next slide" at bounding box center [887, 385] width 23 height 38
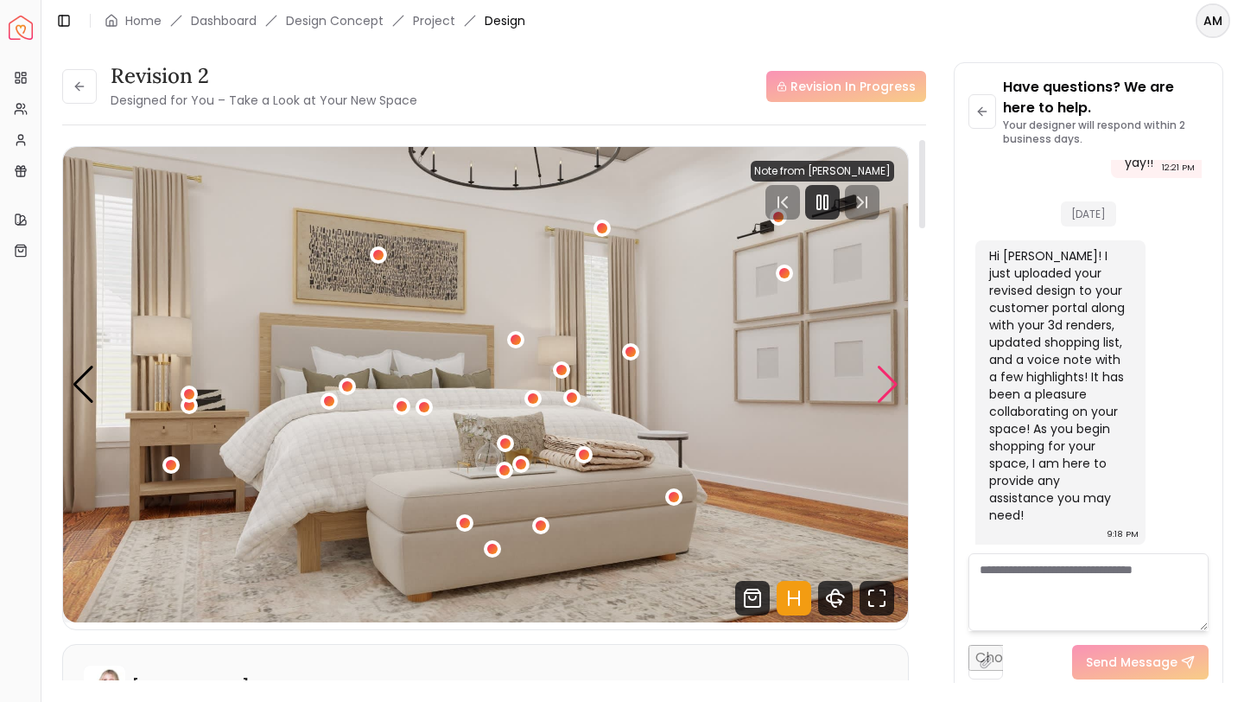
click at [885, 385] on div "Next slide" at bounding box center [887, 385] width 23 height 38
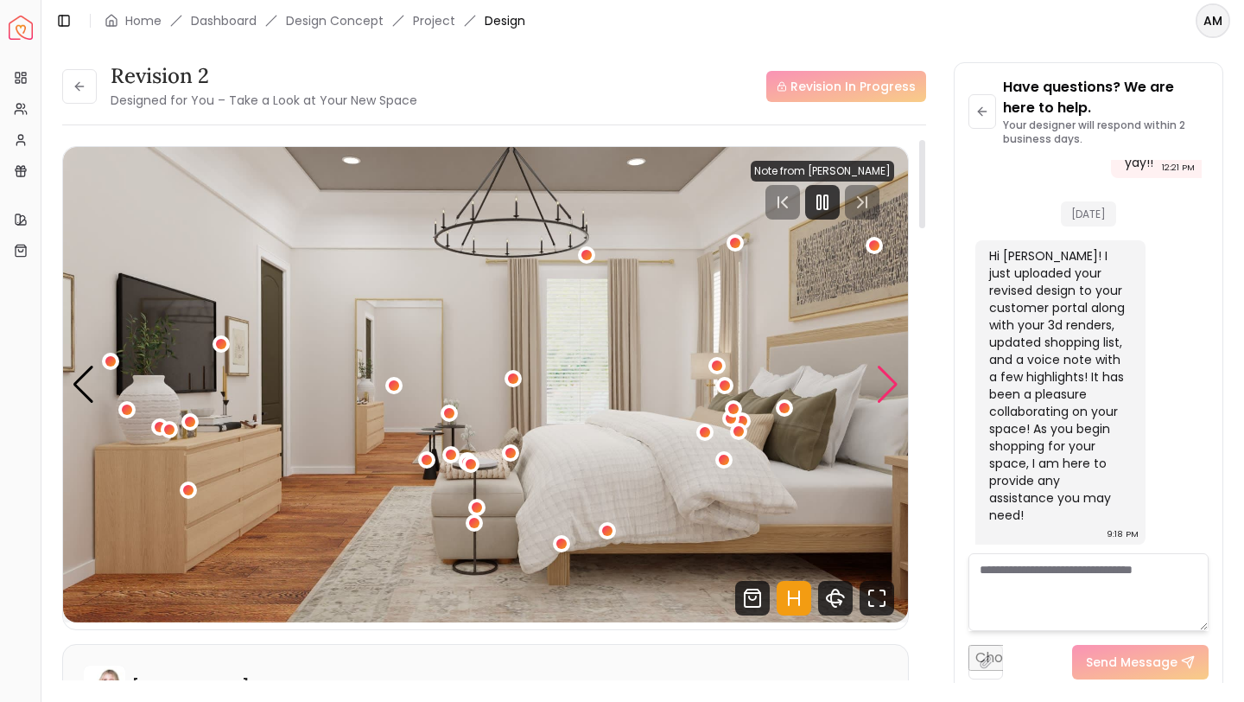
click at [885, 385] on div "Next slide" at bounding box center [887, 385] width 23 height 38
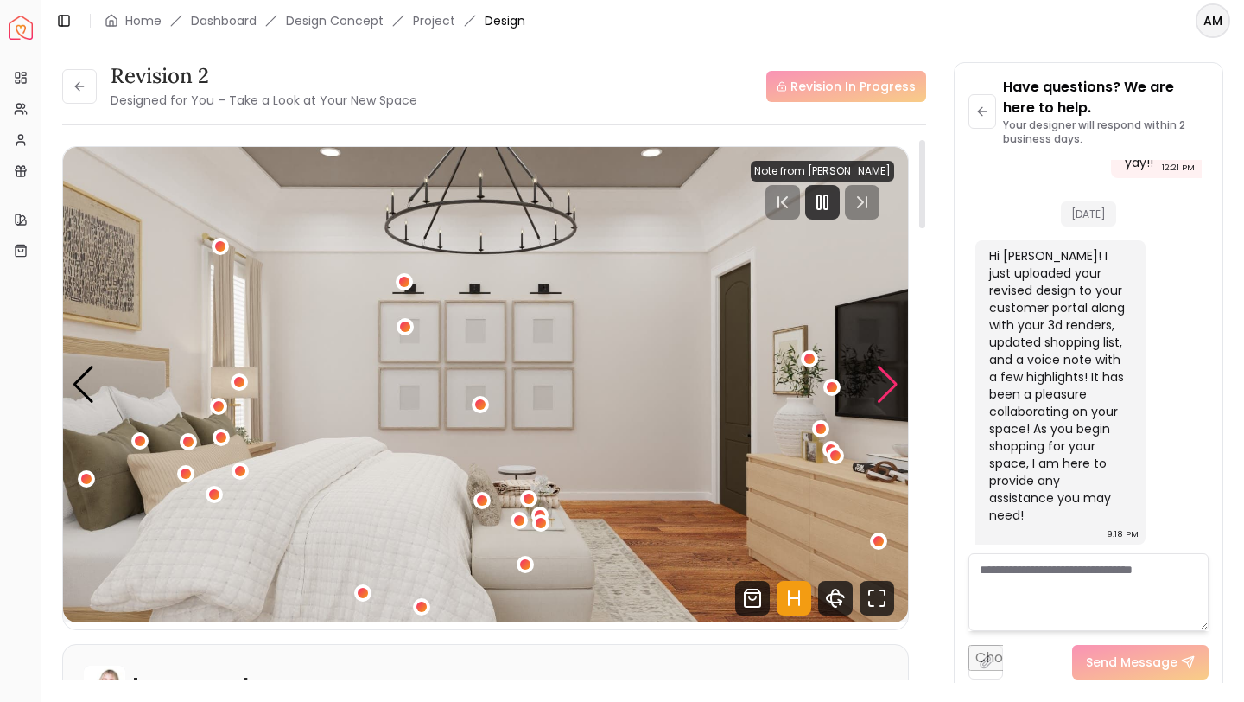
click at [885, 385] on div "Next slide" at bounding box center [887, 385] width 23 height 38
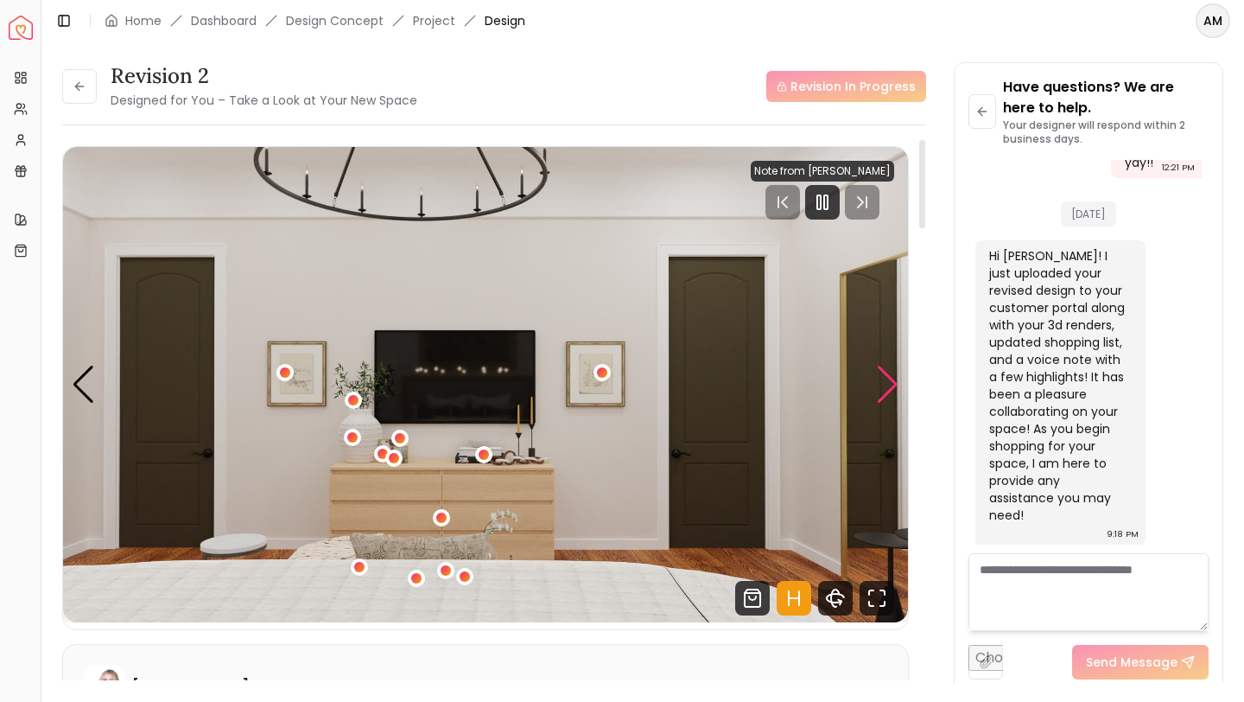
click at [885, 385] on div "Next slide" at bounding box center [887, 385] width 23 height 38
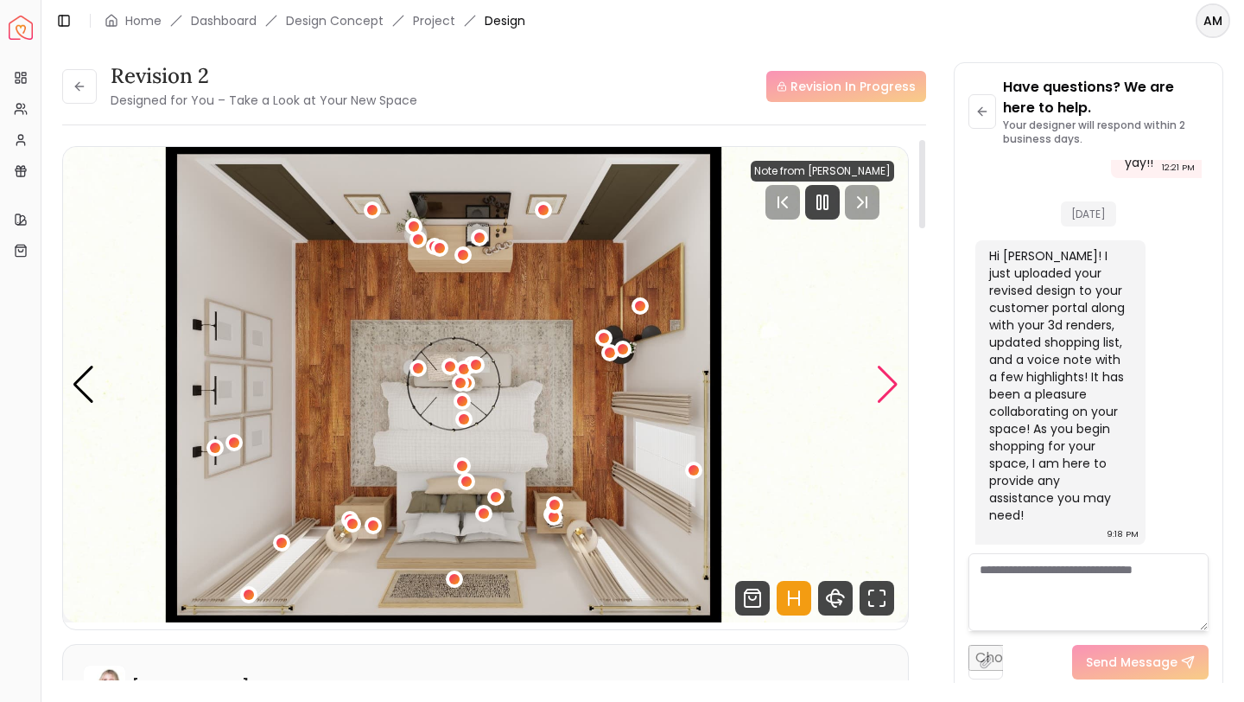
click at [885, 385] on div "Next slide" at bounding box center [887, 385] width 23 height 38
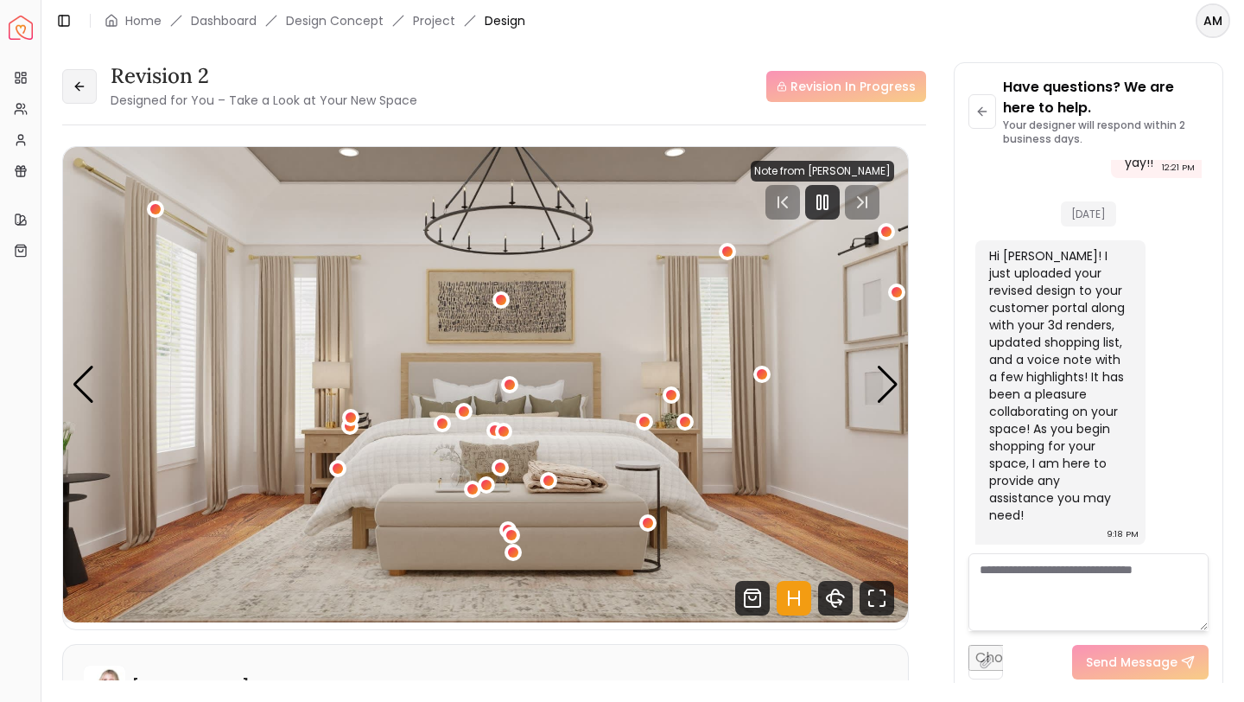
click at [73, 82] on icon at bounding box center [80, 86] width 14 height 14
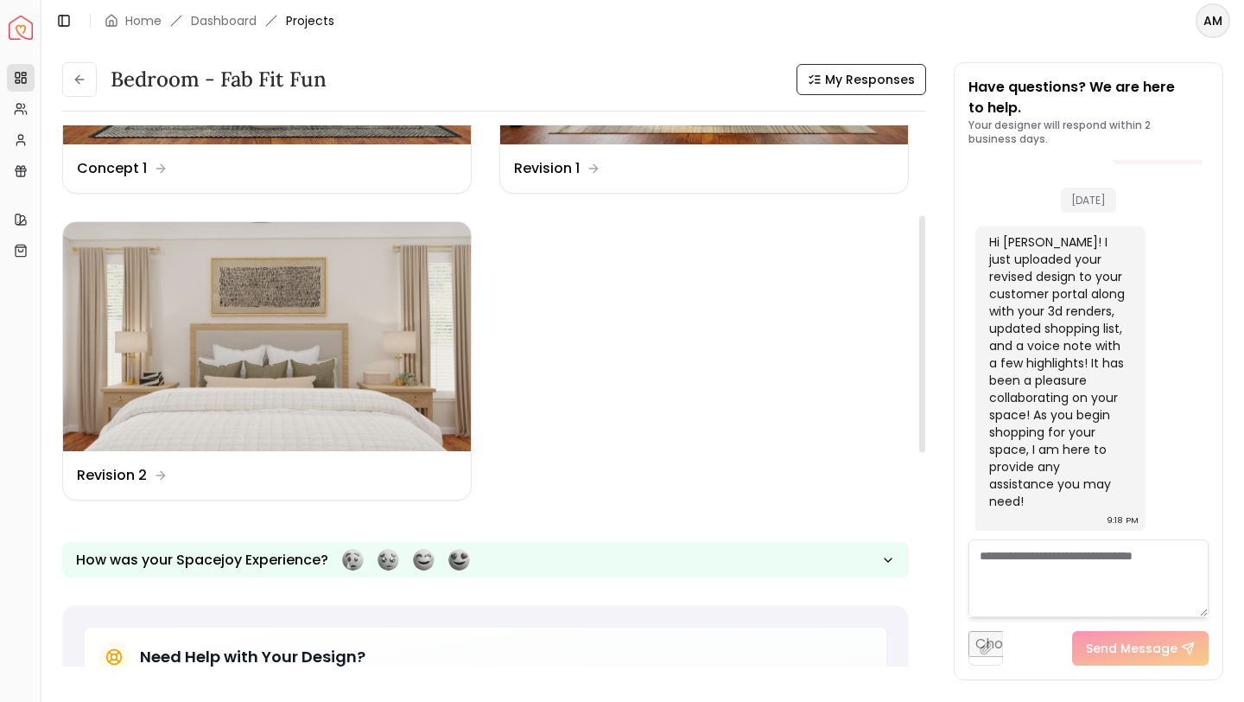
scroll to position [246, 0]
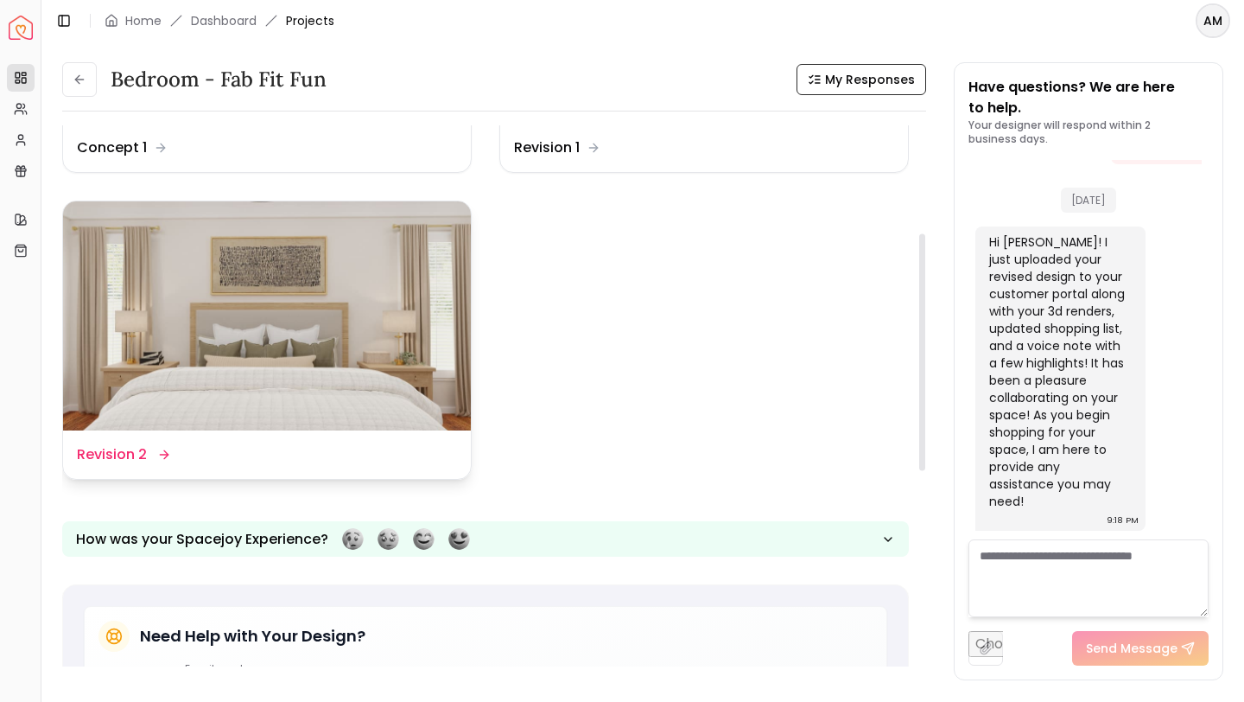
click at [232, 304] on img at bounding box center [267, 316] width 408 height 230
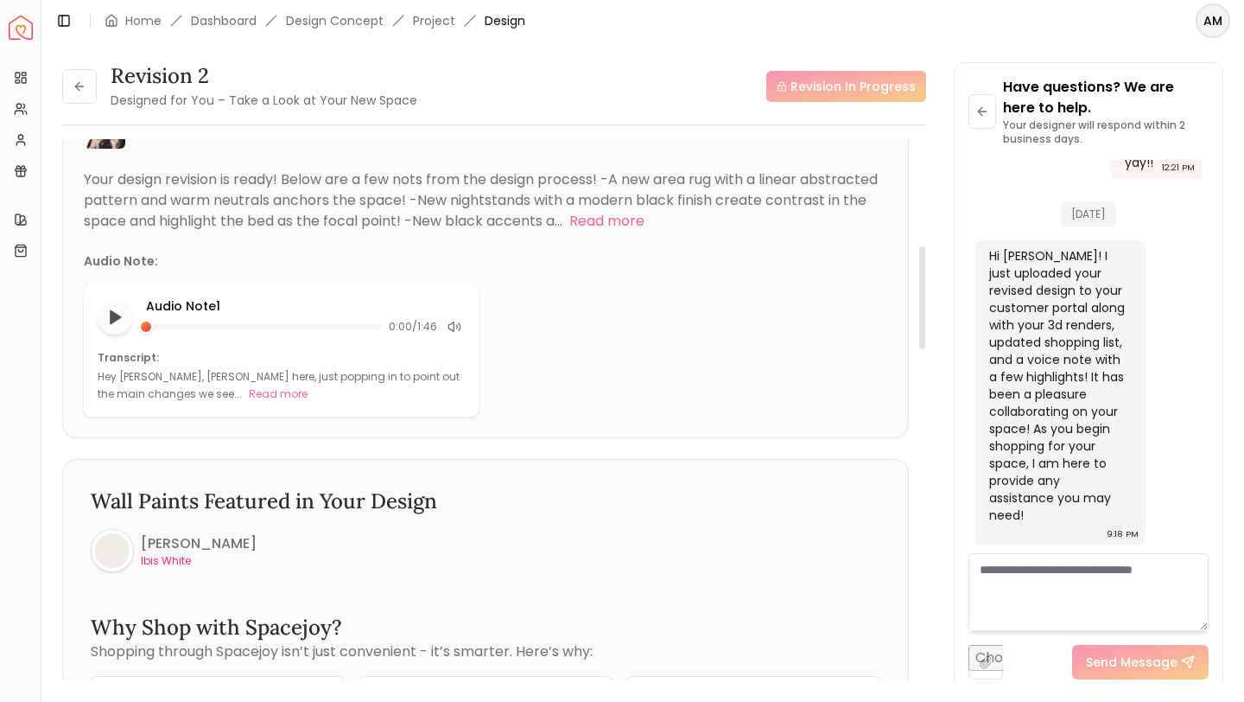
scroll to position [557, 0]
click at [114, 318] on polygon "Play audio note" at bounding box center [116, 318] width 10 height 13
click at [107, 324] on icon "Pause audio note" at bounding box center [115, 318] width 18 height 18
click at [153, 328] on div at bounding box center [150, 328] width 14 height 14
click at [452, 328] on icon at bounding box center [455, 328] width 14 height 14
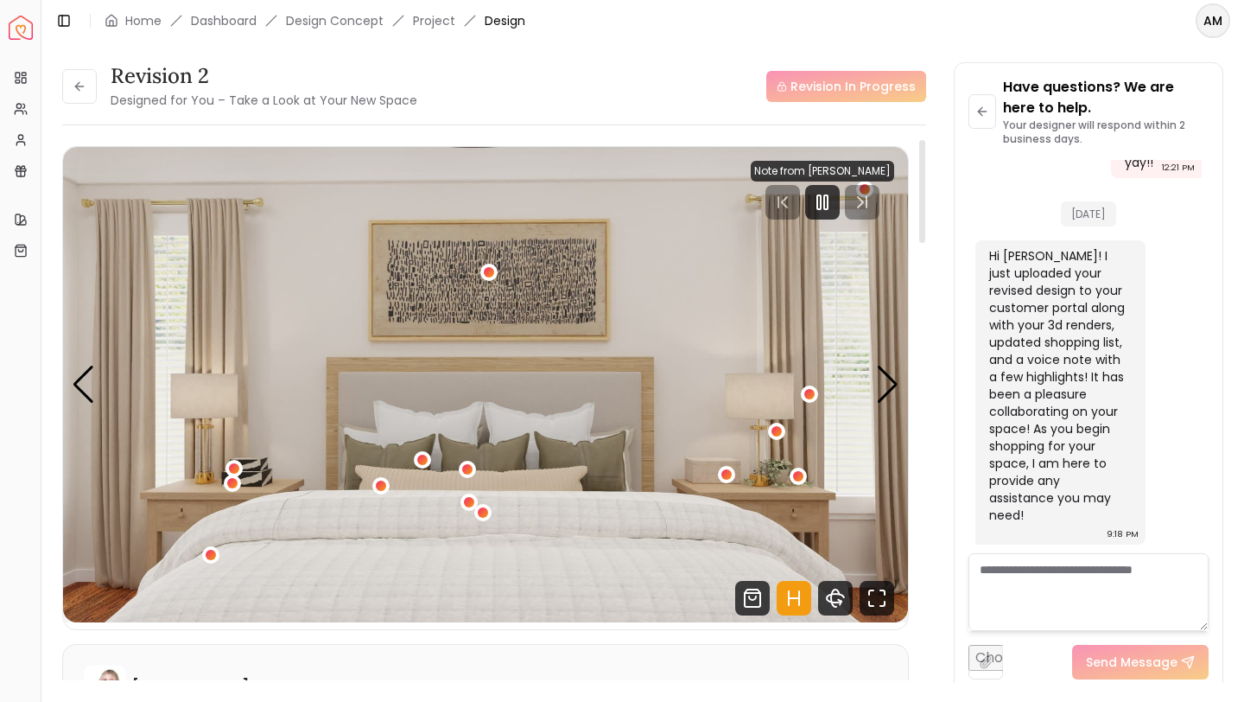
scroll to position [1, 0]
click at [884, 396] on div "Next slide" at bounding box center [887, 384] width 23 height 38
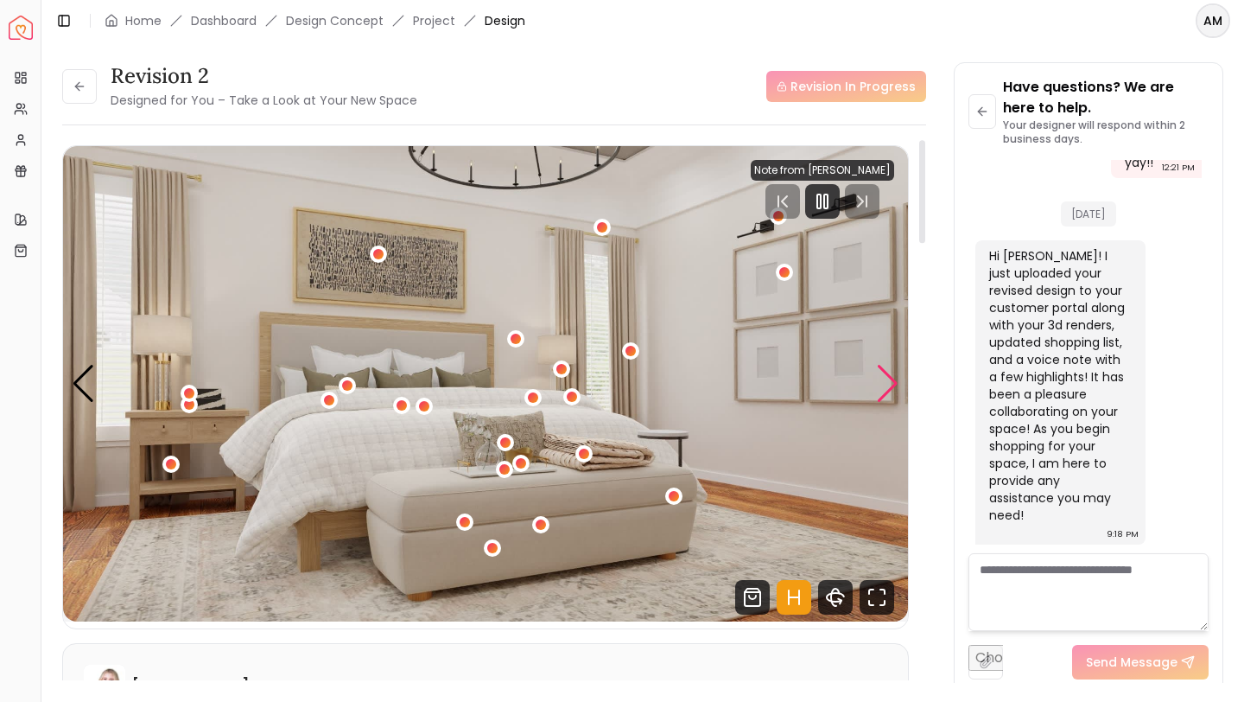
click at [884, 396] on div "Next slide" at bounding box center [887, 384] width 23 height 38
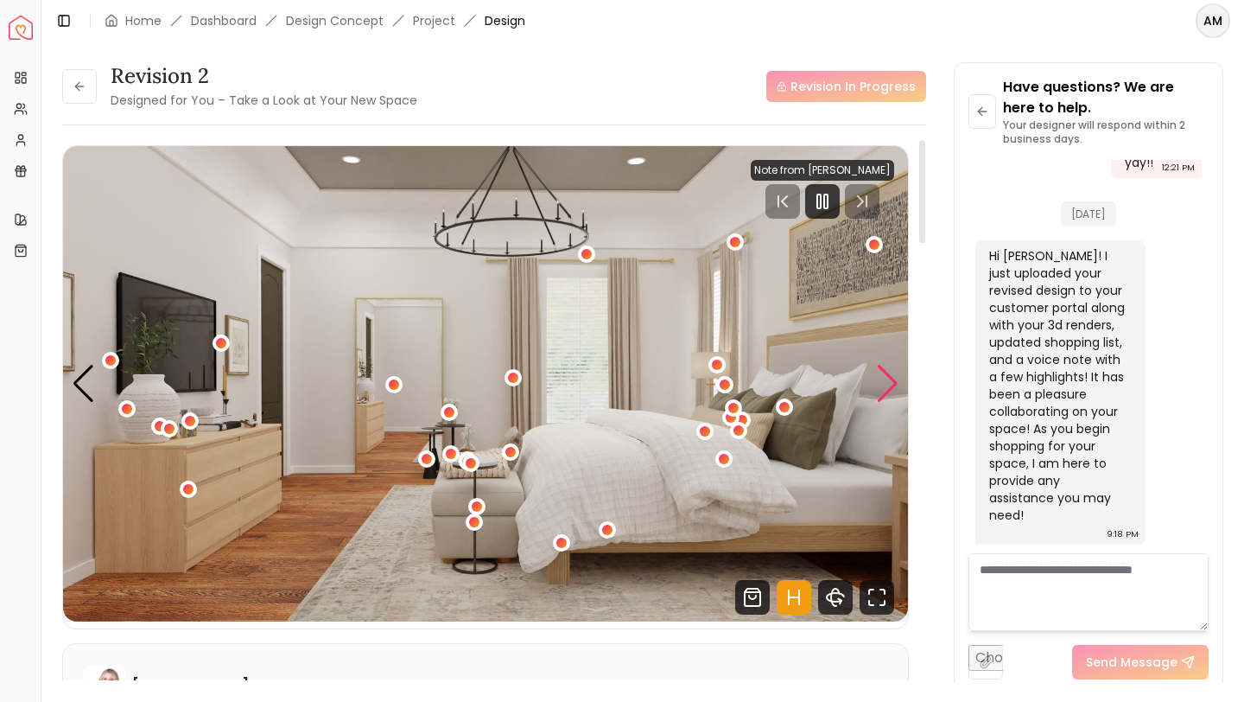
click at [884, 396] on div "Next slide" at bounding box center [887, 384] width 23 height 38
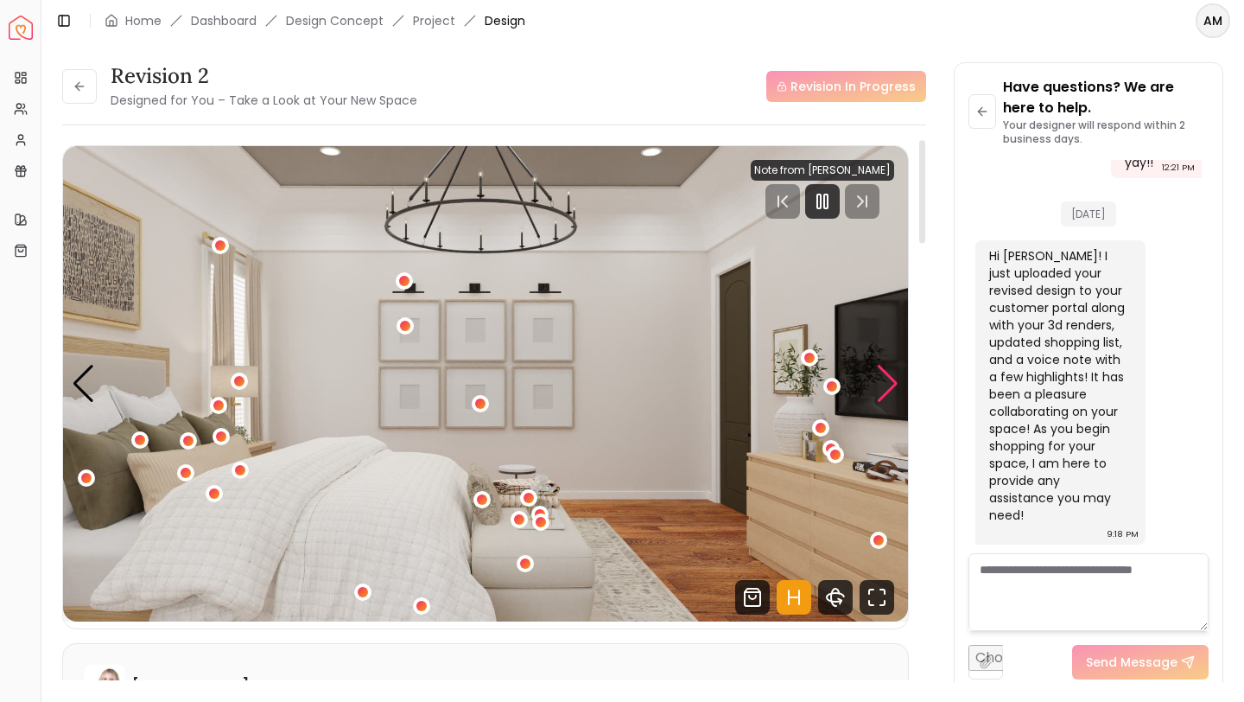
click at [884, 396] on div "Next slide" at bounding box center [887, 384] width 23 height 38
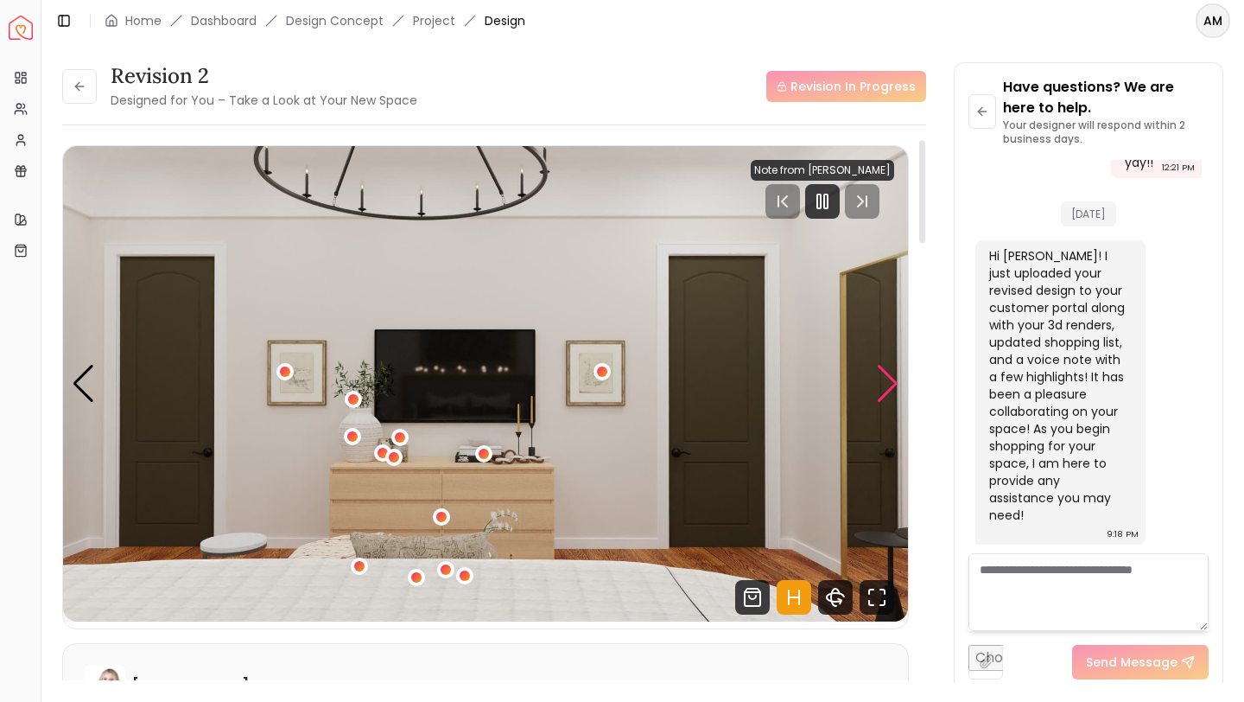
click at [884, 396] on div "Next slide" at bounding box center [887, 384] width 23 height 38
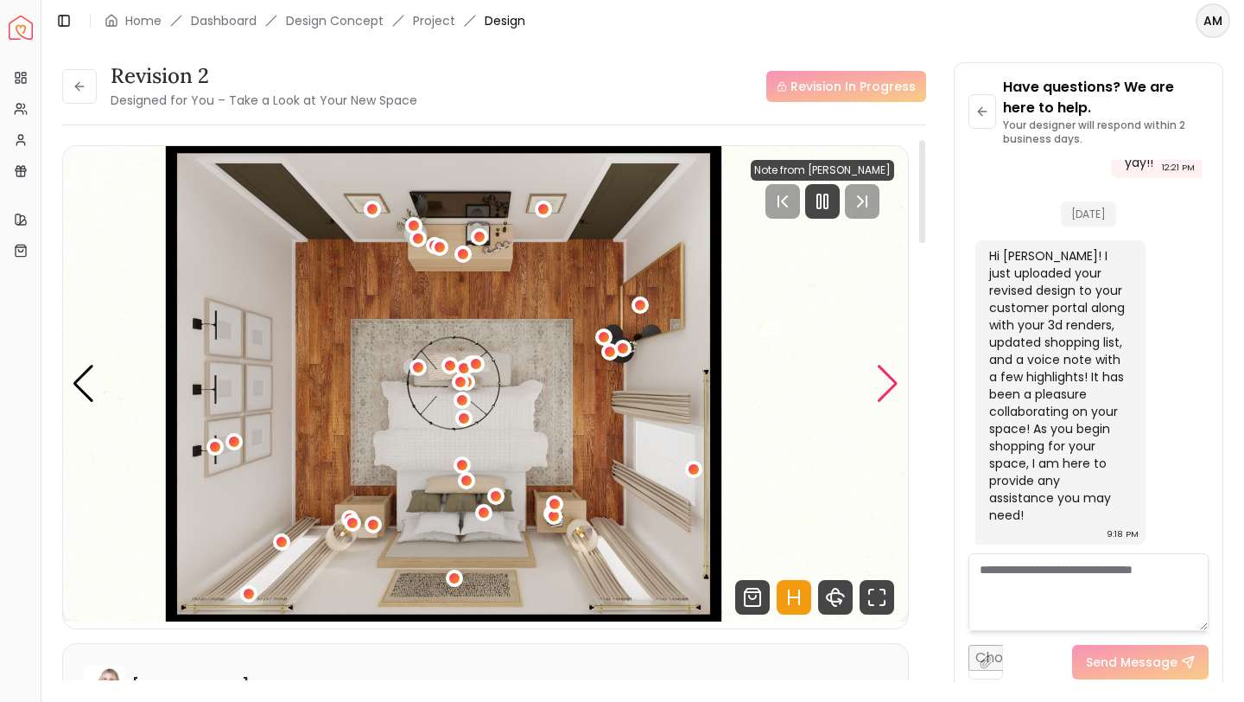
click at [884, 396] on div "Next slide" at bounding box center [887, 384] width 23 height 38
